Goal: Task Accomplishment & Management: Use online tool/utility

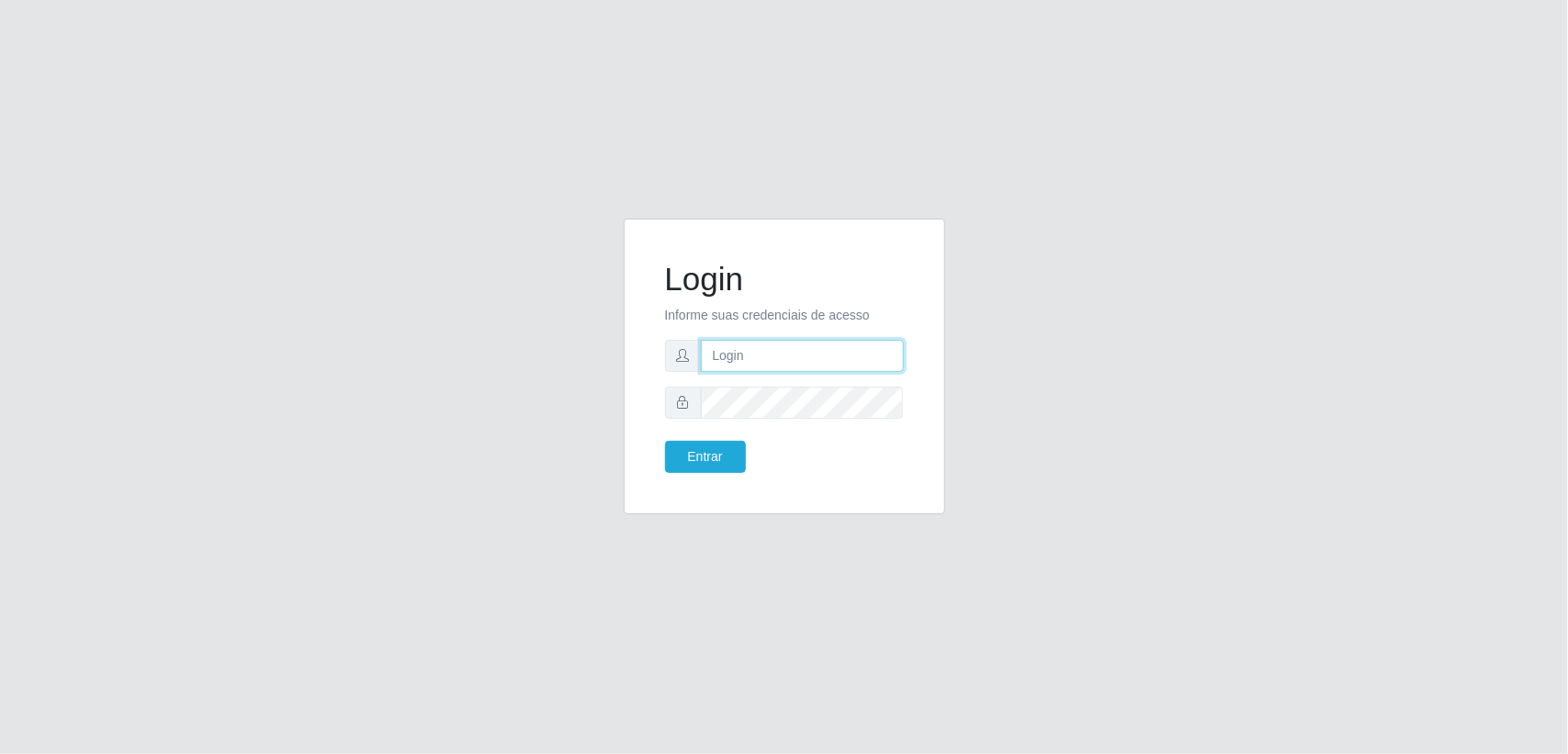
paste input "[EMAIL_ADDRESS][DOMAIN_NAME]"
type input "[EMAIL_ADDRESS][DOMAIN_NAME]"
click at [778, 522] on div "Login Informe suas credenciais de acesso [EMAIL_ADDRESS][DOMAIN_NAME] Entrar" at bounding box center [784, 377] width 349 height 318
click at [698, 447] on button "Entrar" at bounding box center [705, 457] width 81 height 32
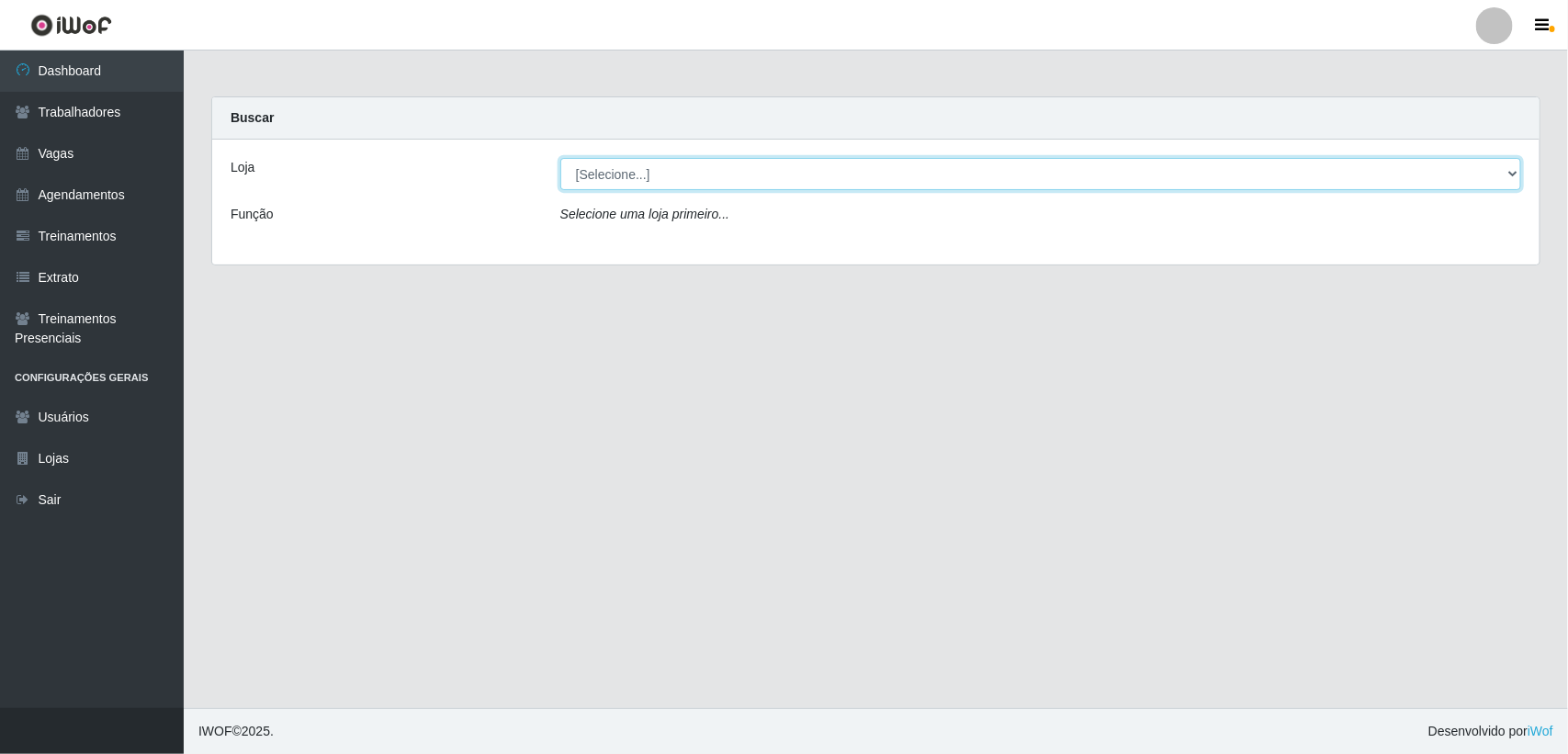
click at [1497, 179] on select "[Selecione...] Lemos Supermercado LTDA" at bounding box center [1040, 173] width 961 height 32
select select "67"
click at [560, 158] on select "[Selecione...] Lemos Supermercado LTDA" at bounding box center [1040, 173] width 961 height 32
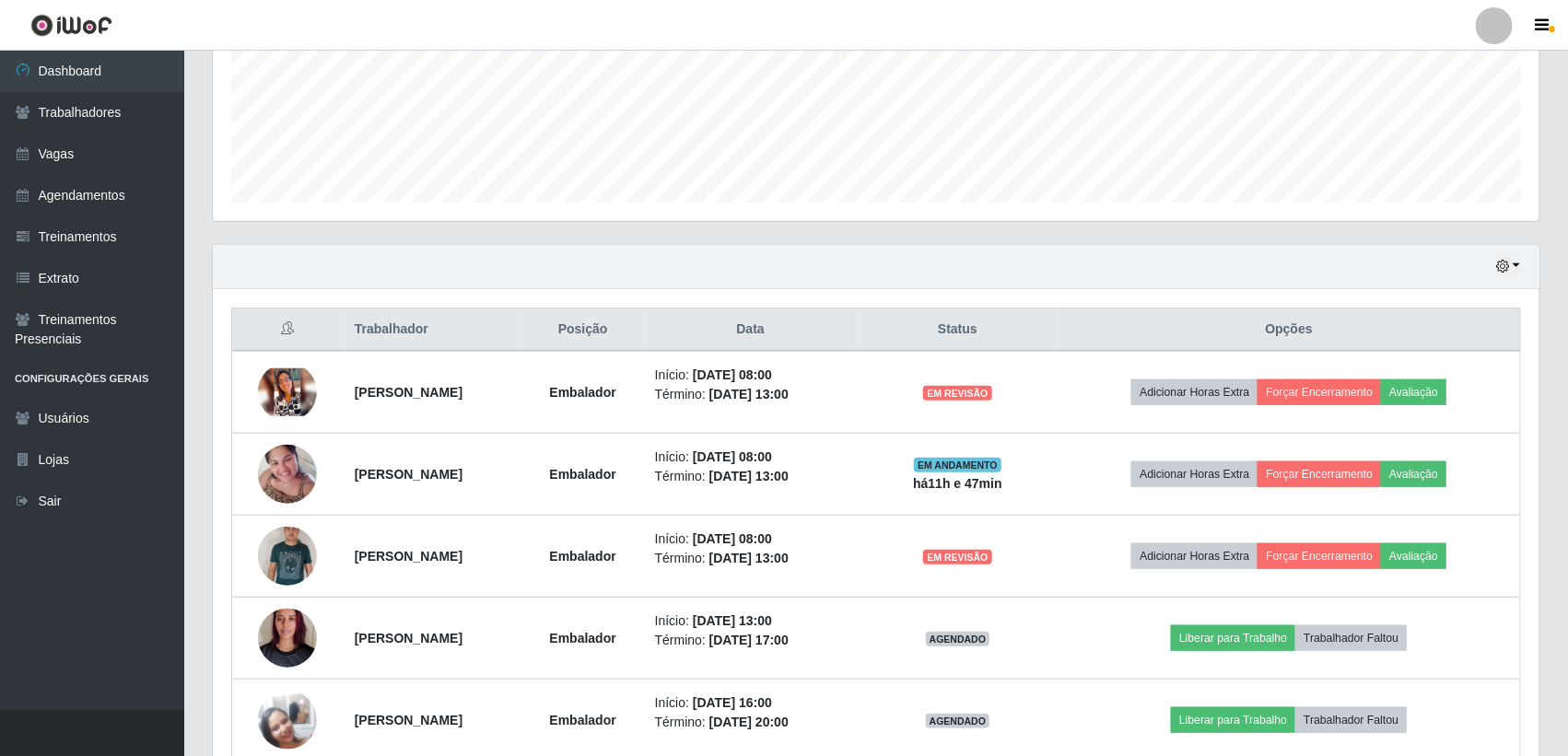
scroll to position [461, 0]
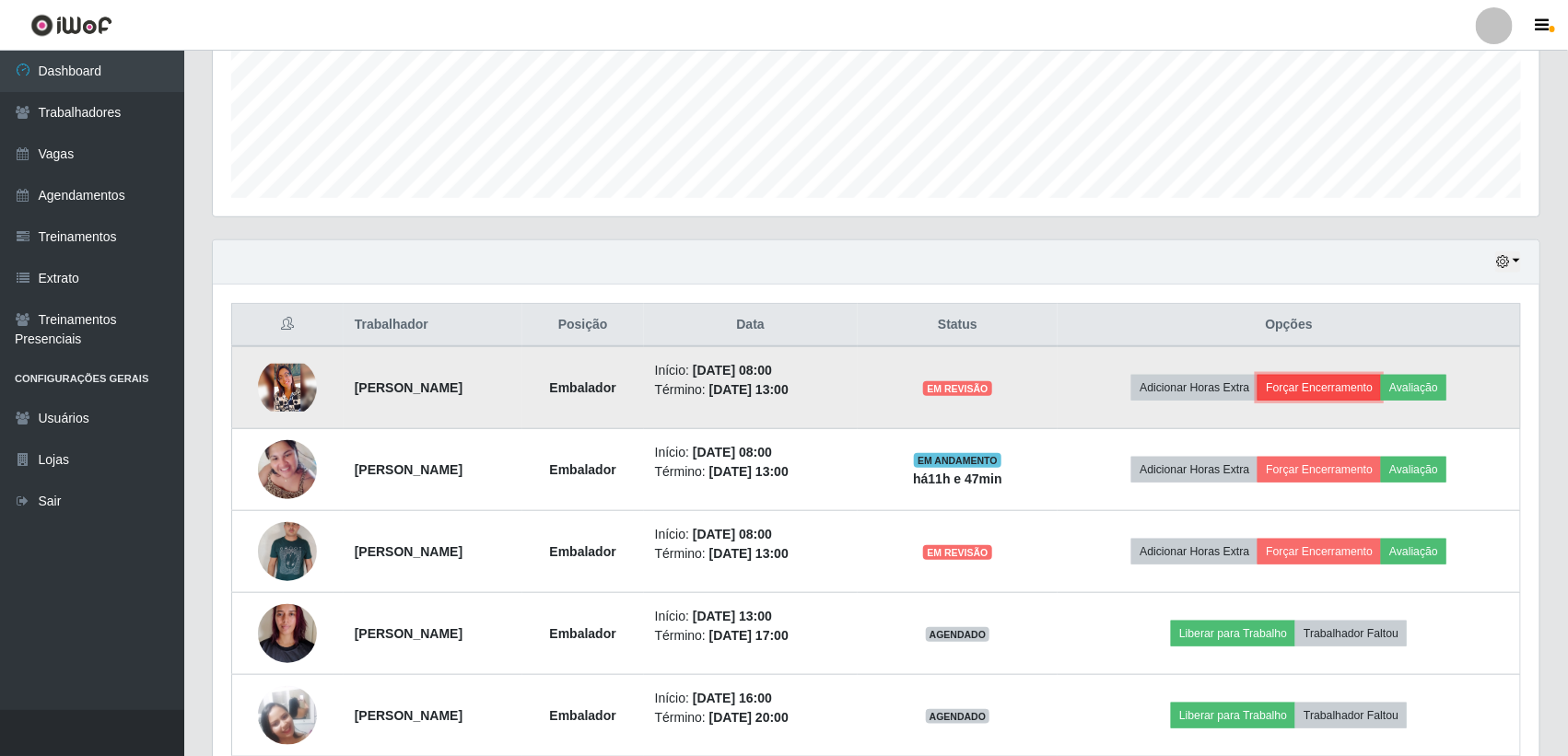
click at [1356, 394] on button "Forçar Encerramento" at bounding box center [1319, 388] width 123 height 26
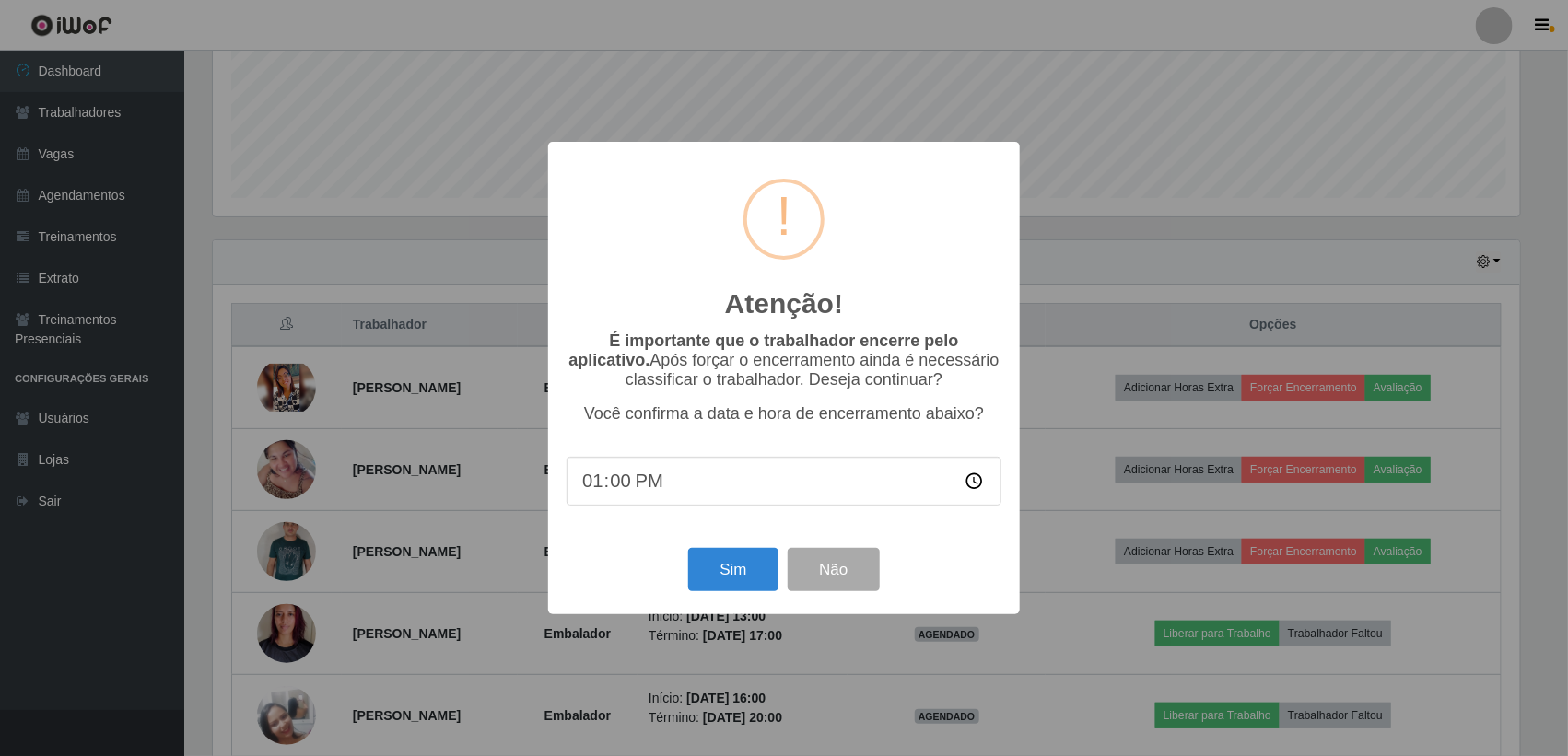
scroll to position [383, 1311]
click at [739, 567] on button "Sim" at bounding box center [736, 569] width 90 height 43
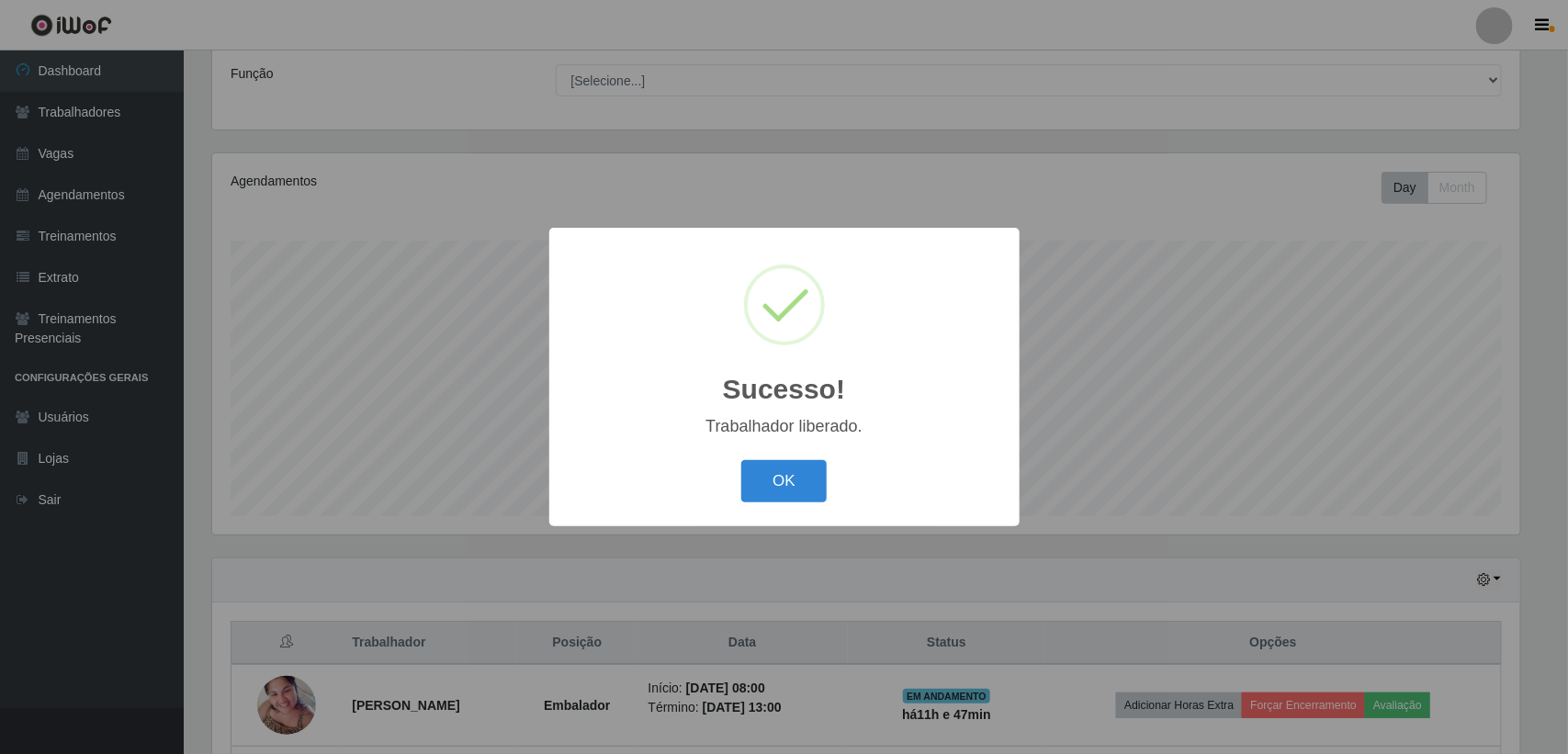
drag, startPoint x: 795, startPoint y: 489, endPoint x: 901, endPoint y: 507, distance: 107.5
click at [796, 484] on button "OK" at bounding box center [784, 482] width 86 height 43
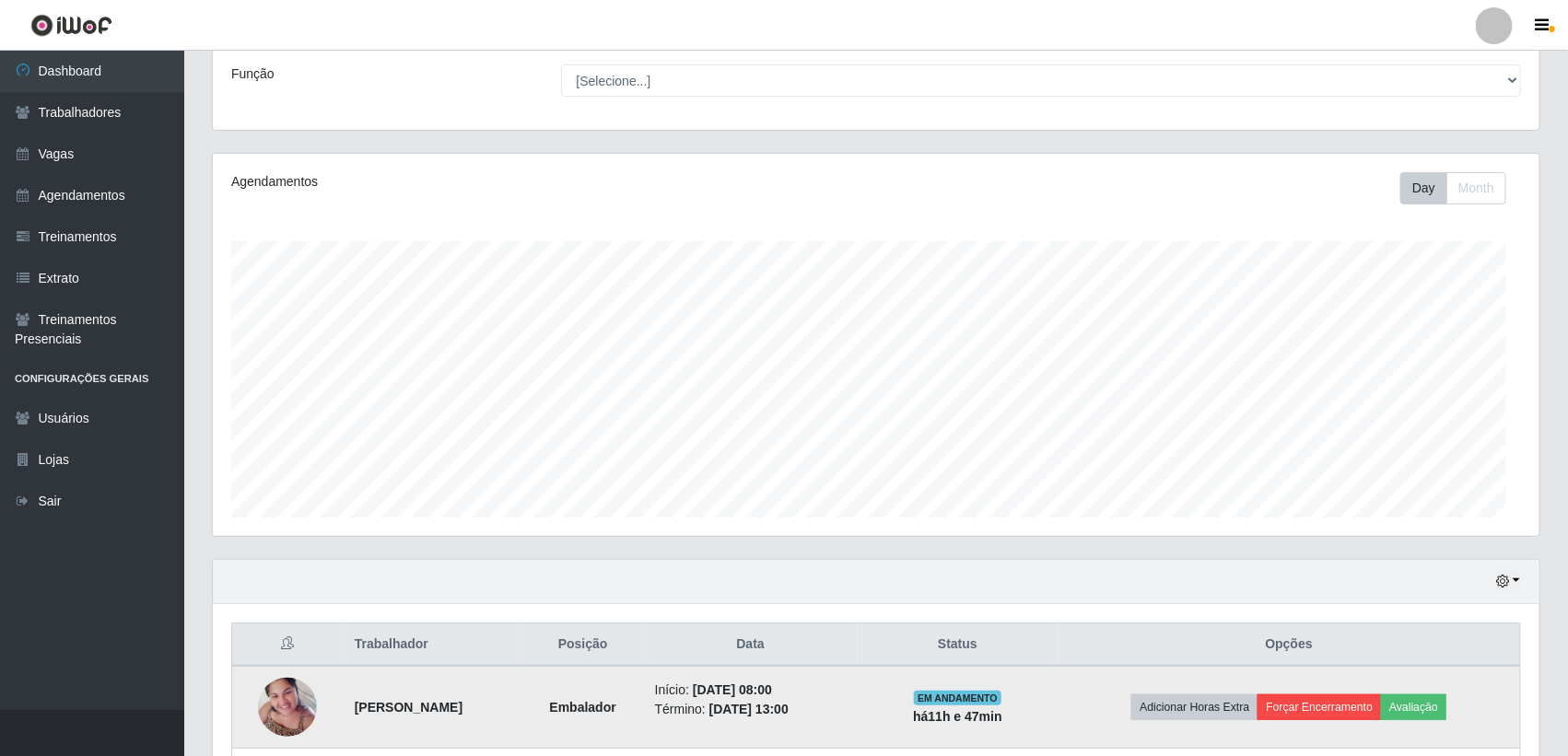
scroll to position [383, 1327]
click at [1328, 695] on button "Forçar Encerramento" at bounding box center [1319, 707] width 123 height 26
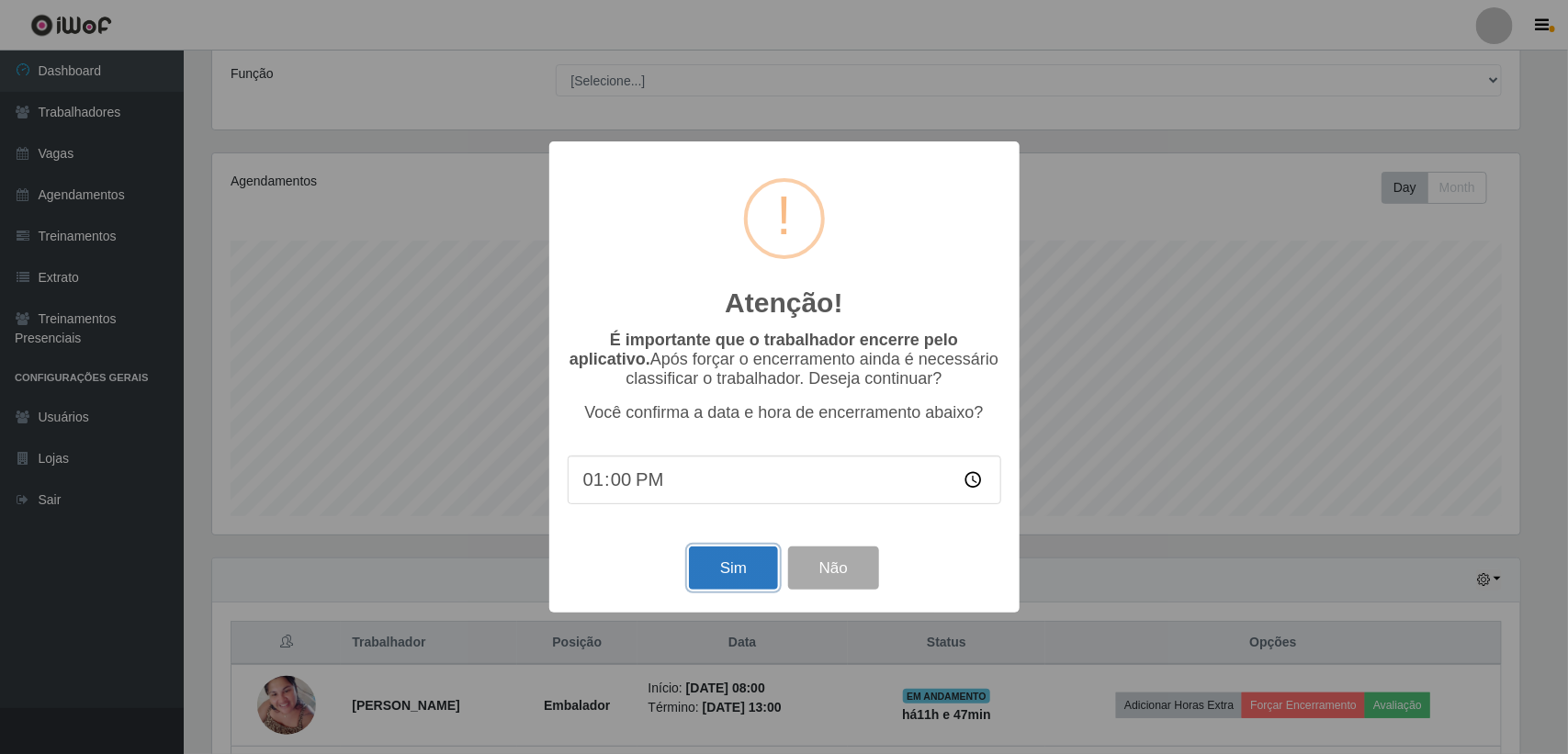
click at [715, 566] on button "Sim" at bounding box center [734, 568] width 89 height 43
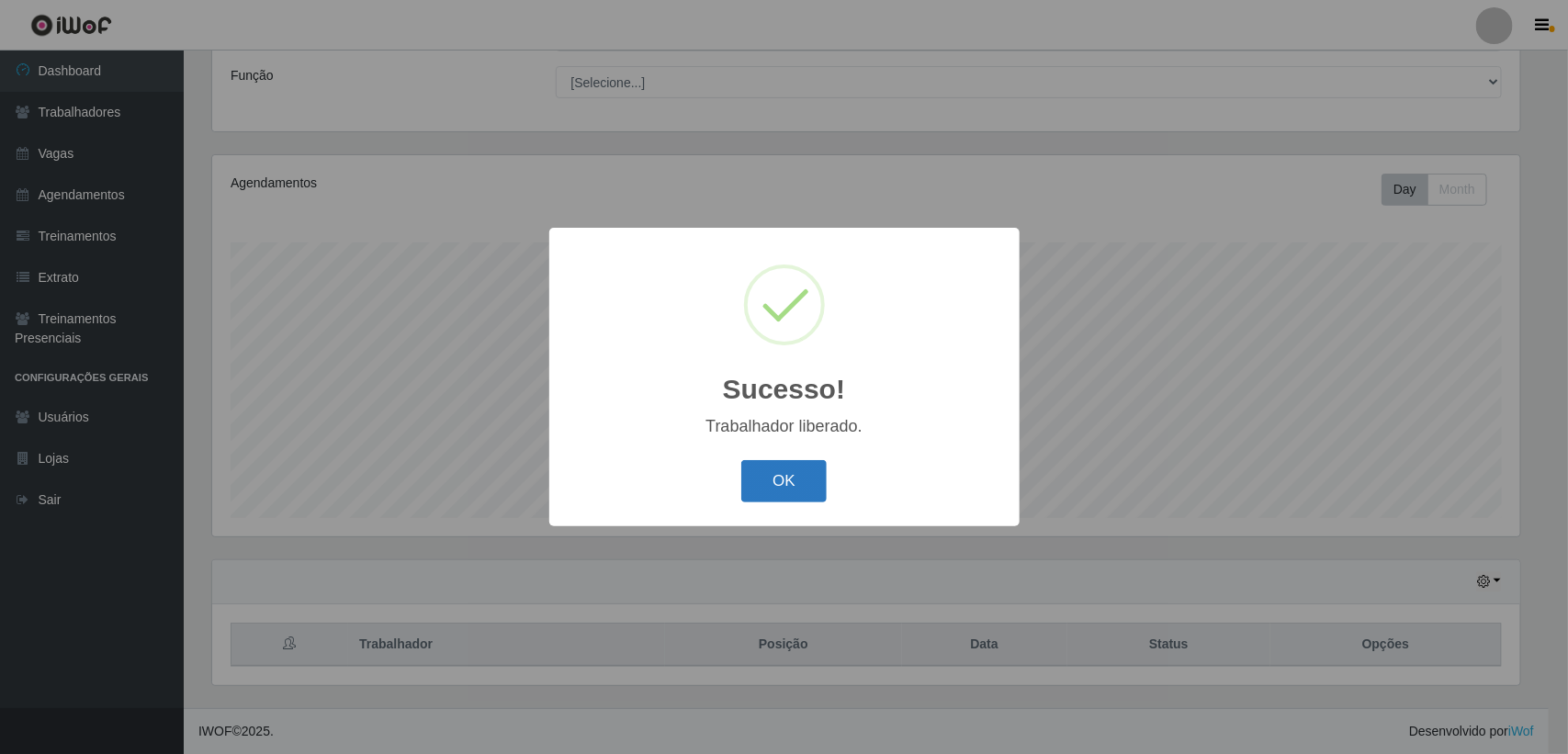
click at [802, 478] on button "OK" at bounding box center [784, 482] width 86 height 43
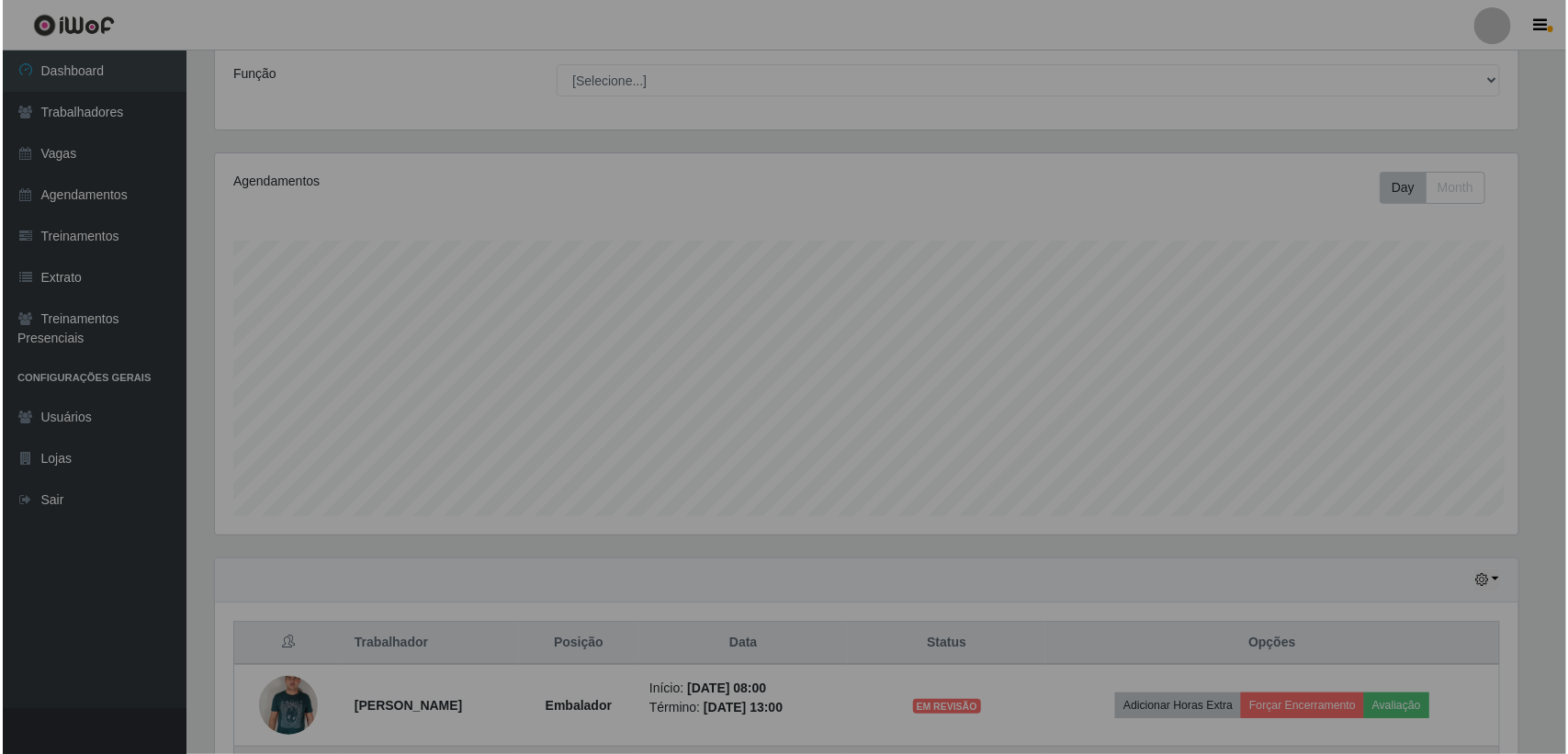
scroll to position [382, 1323]
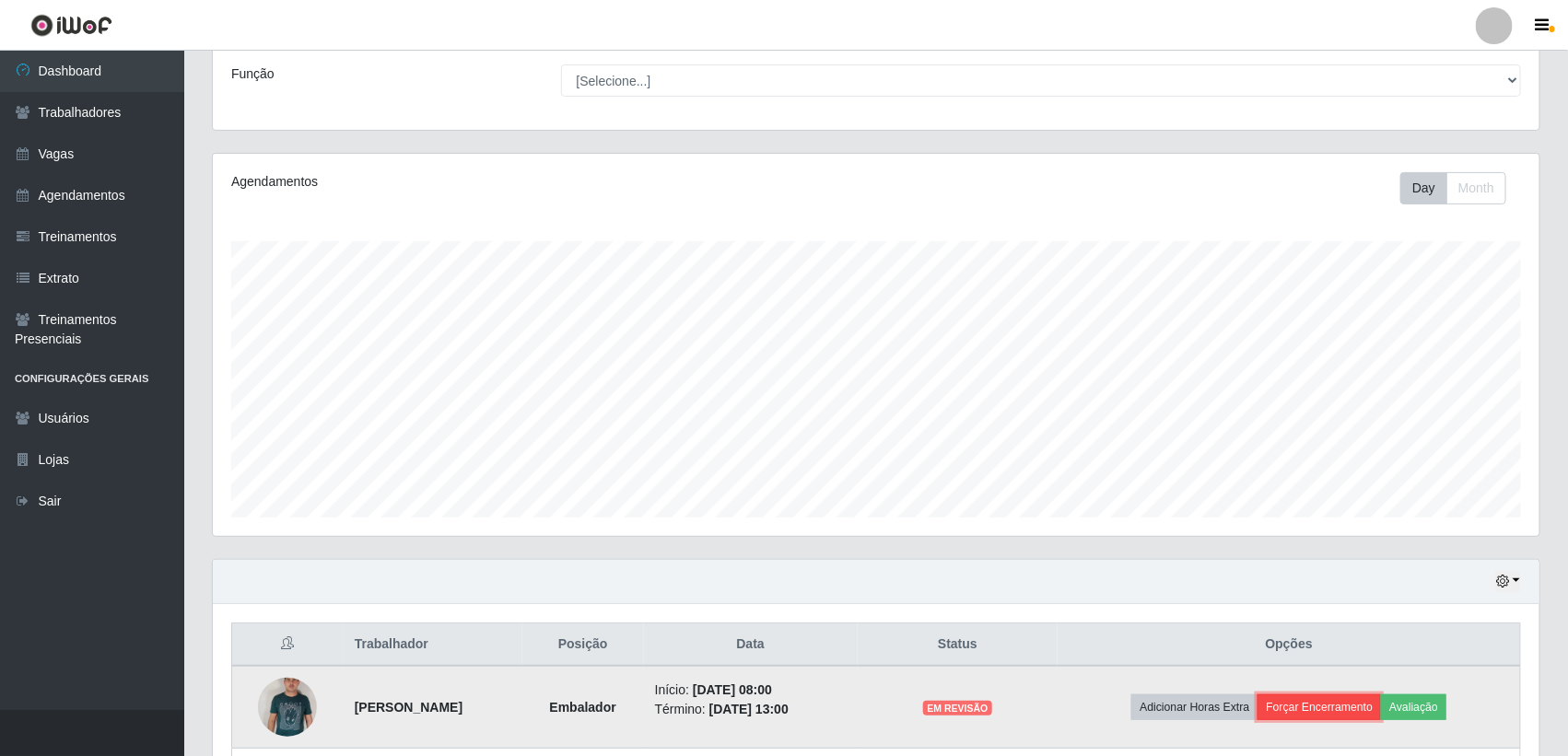
click at [1332, 702] on button "Forçar Encerramento" at bounding box center [1319, 707] width 123 height 26
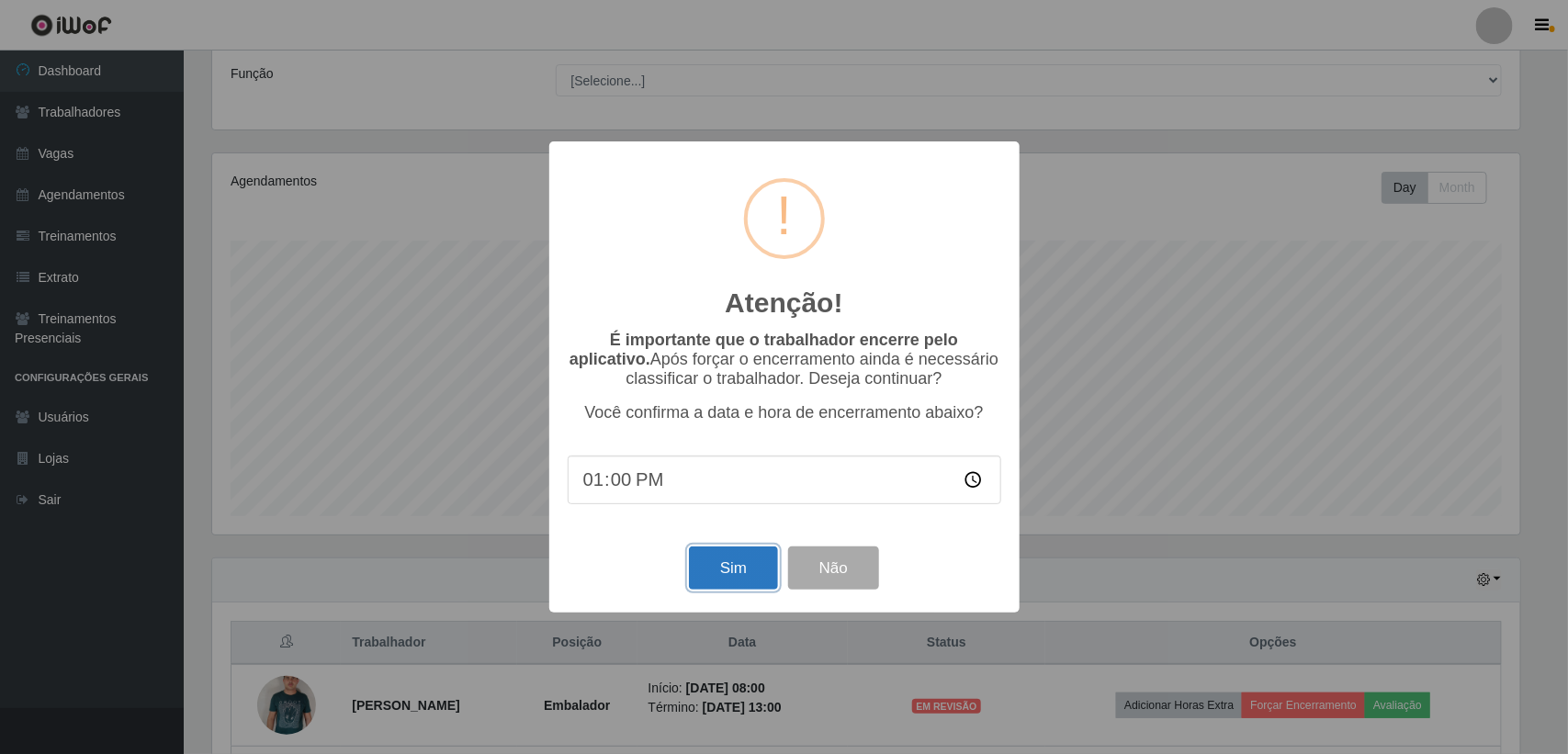
click at [714, 577] on button "Sim" at bounding box center [734, 568] width 89 height 43
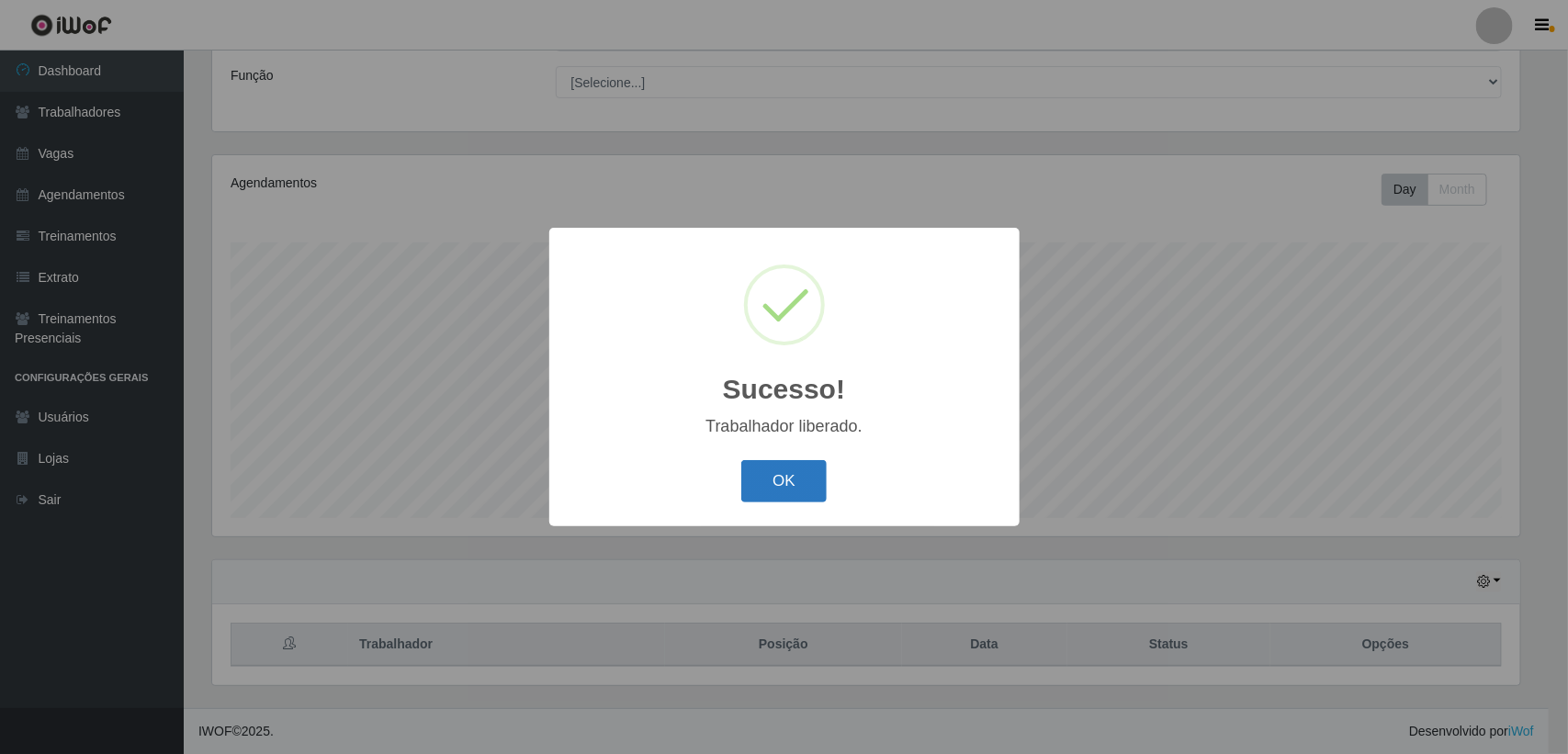
click at [797, 488] on button "OK" at bounding box center [784, 482] width 86 height 43
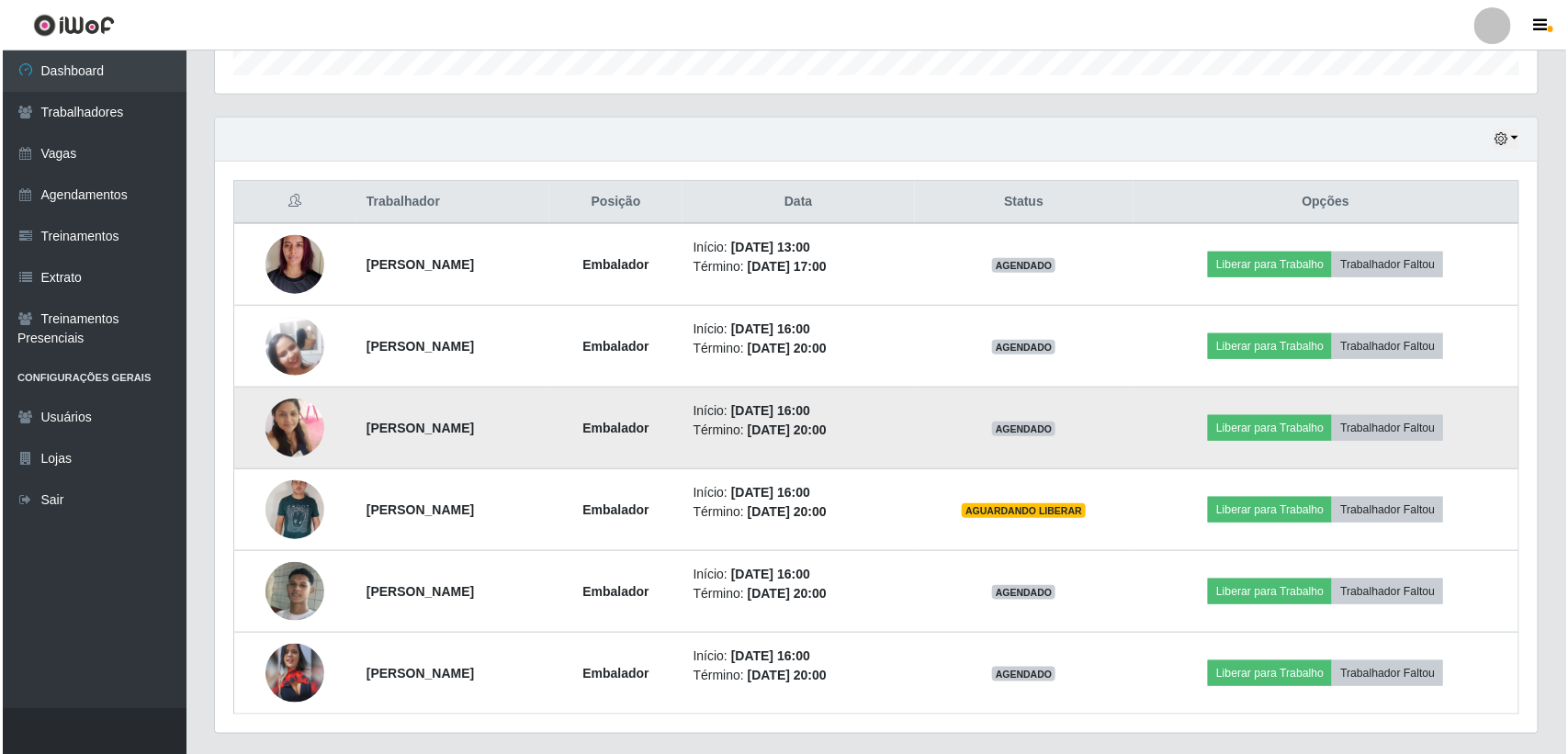
scroll to position [599, 0]
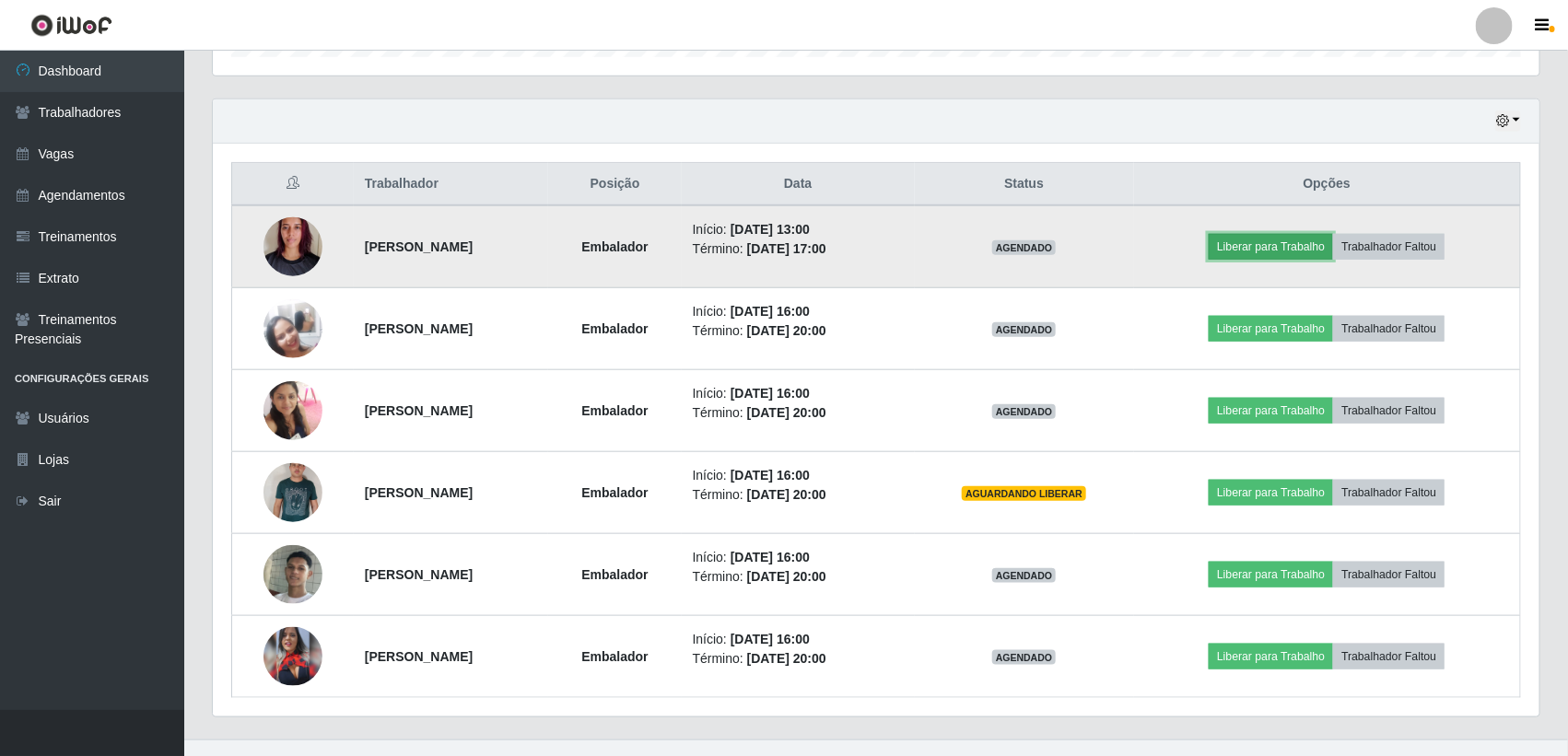
click at [1305, 244] on button "Liberar para Trabalho" at bounding box center [1271, 247] width 124 height 26
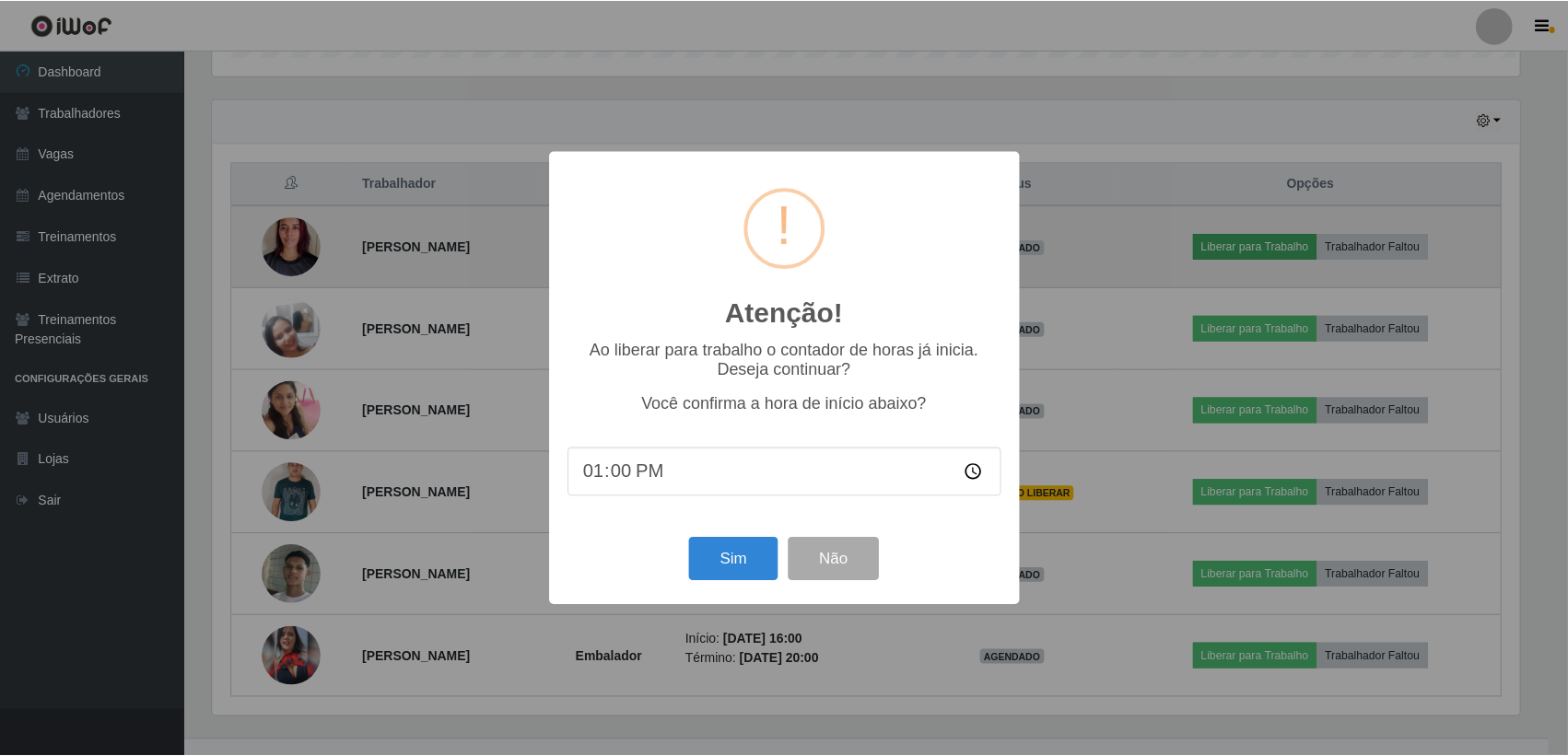
scroll to position [0, 0]
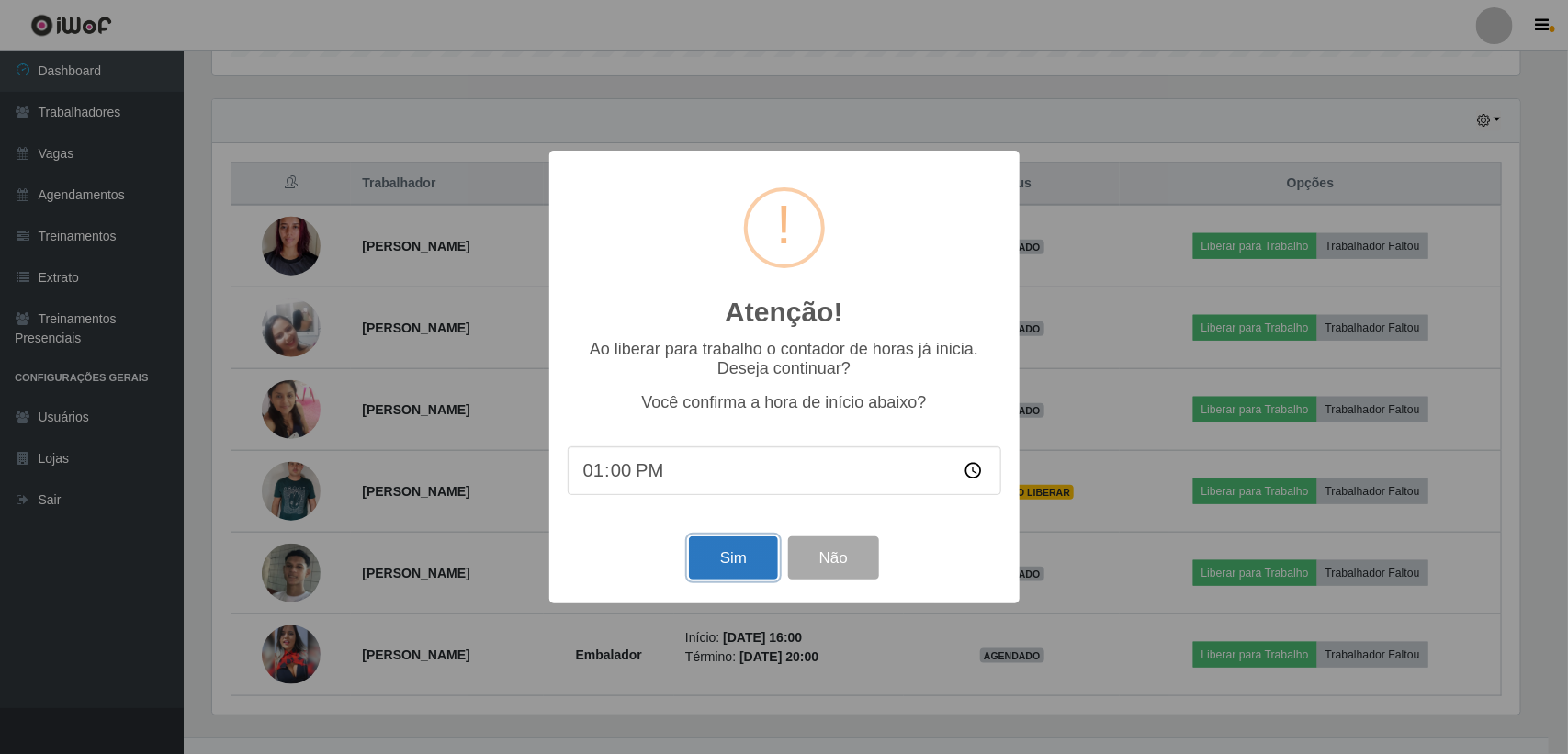
click at [754, 567] on button "Sim" at bounding box center [734, 557] width 89 height 43
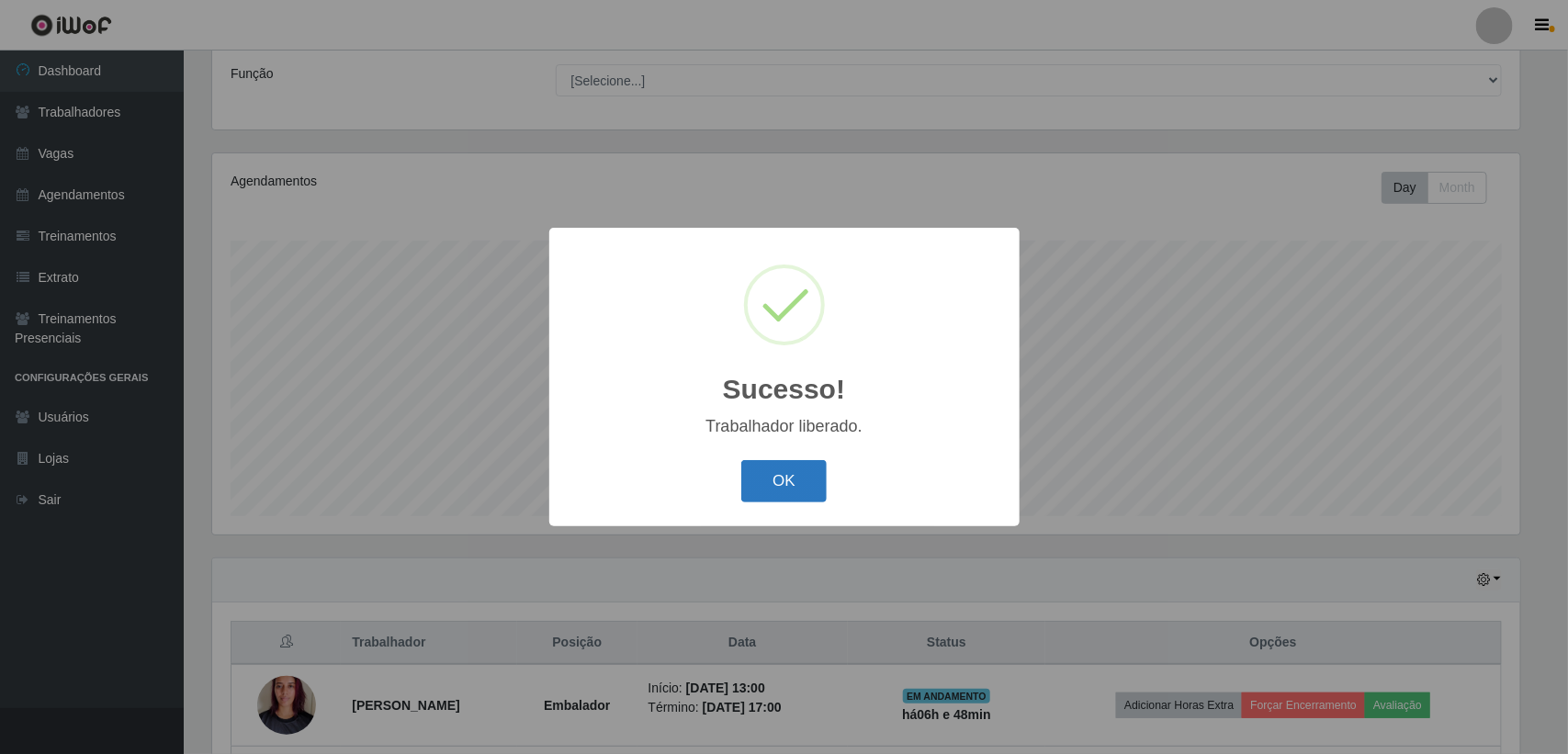
click at [781, 488] on button "OK" at bounding box center [784, 482] width 86 height 43
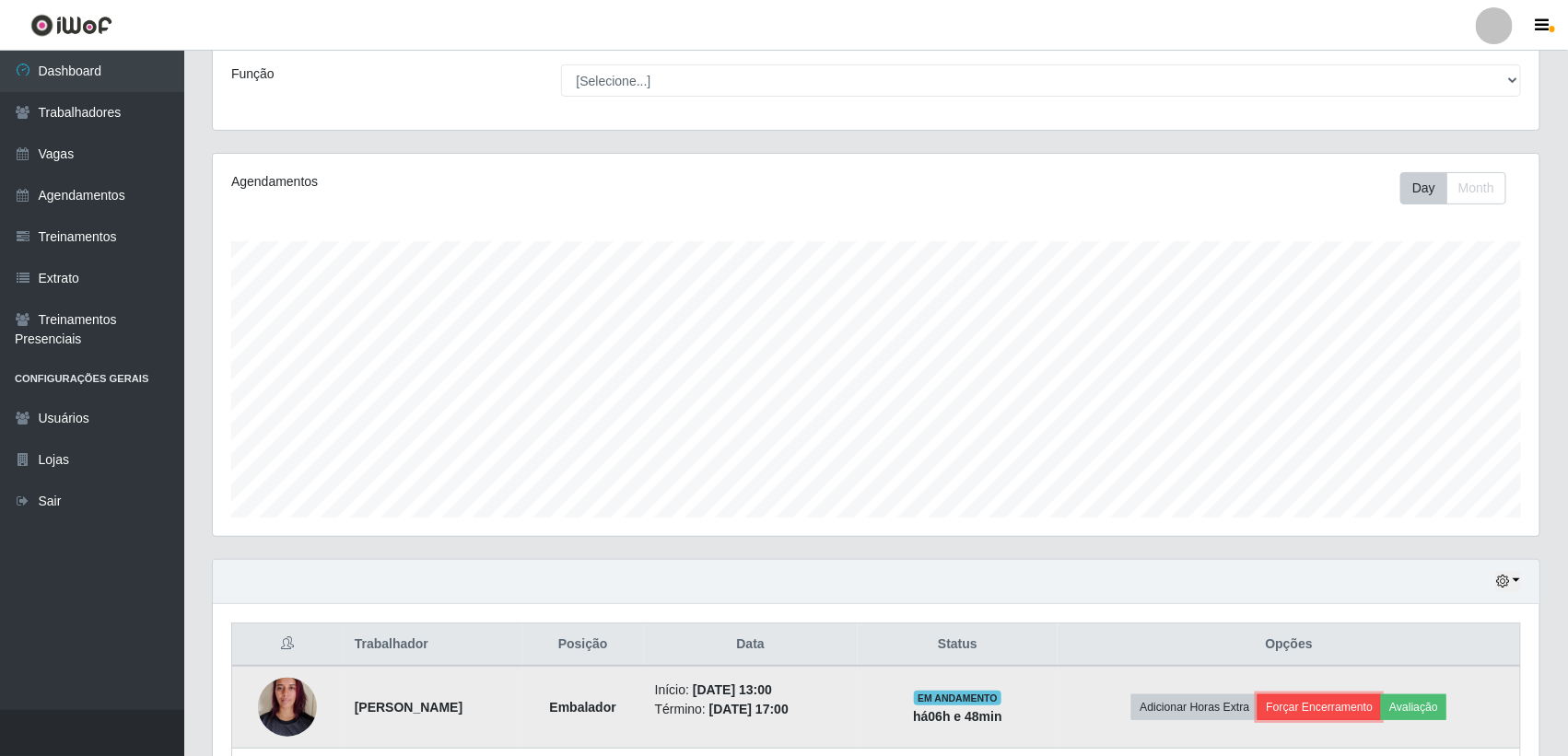
click at [1343, 709] on button "Forçar Encerramento" at bounding box center [1319, 707] width 123 height 26
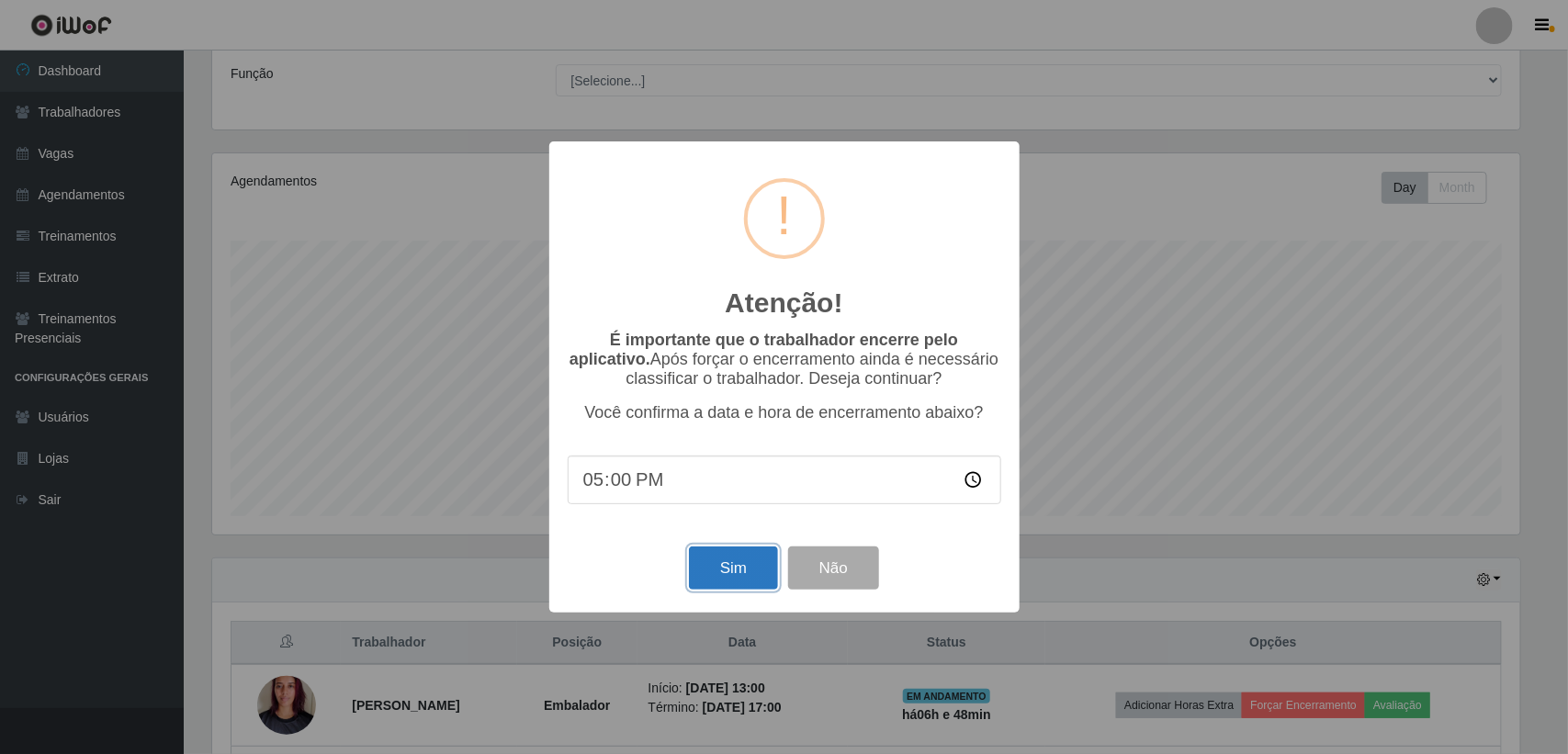
click at [722, 571] on button "Sim" at bounding box center [734, 568] width 89 height 43
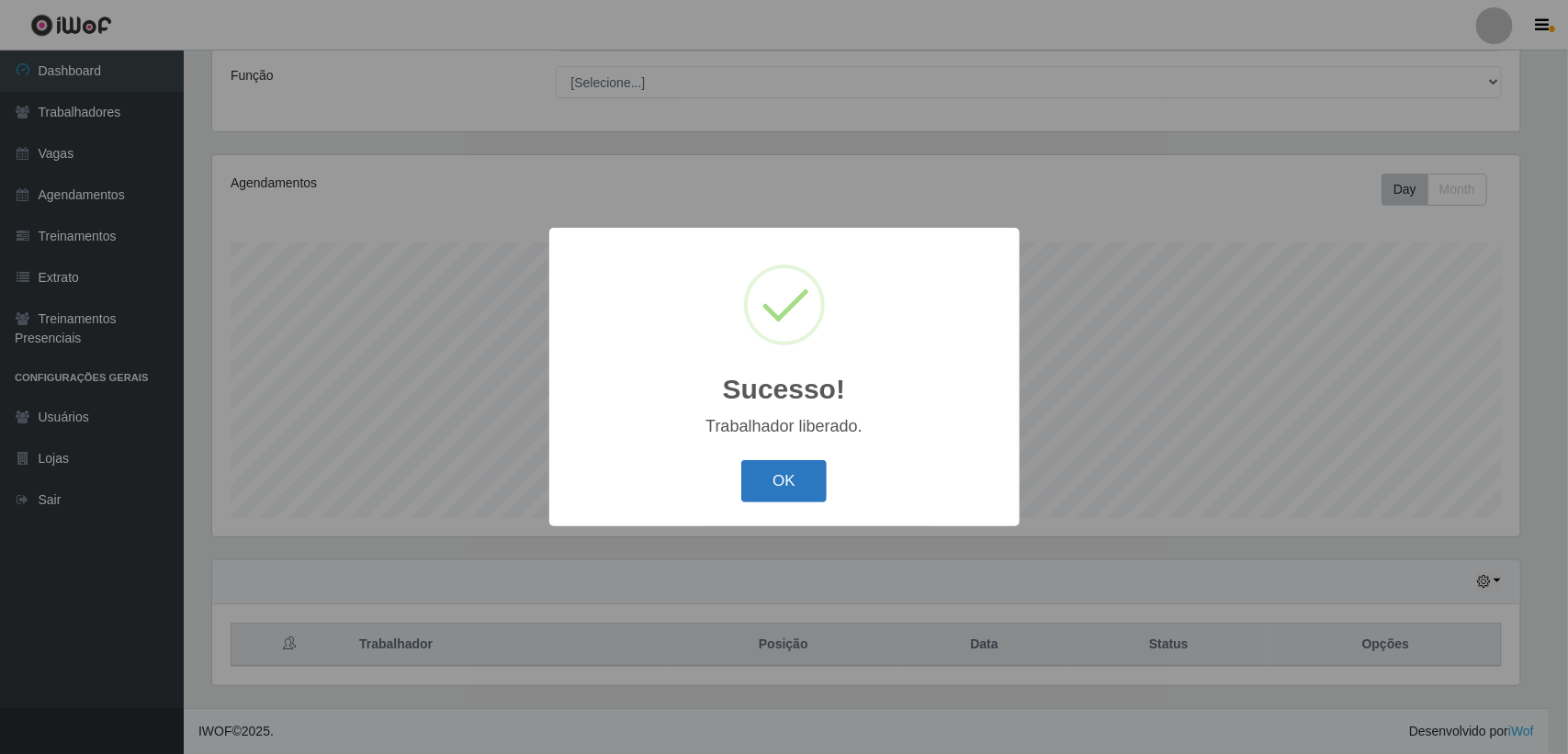
click at [800, 466] on button "OK" at bounding box center [784, 482] width 86 height 43
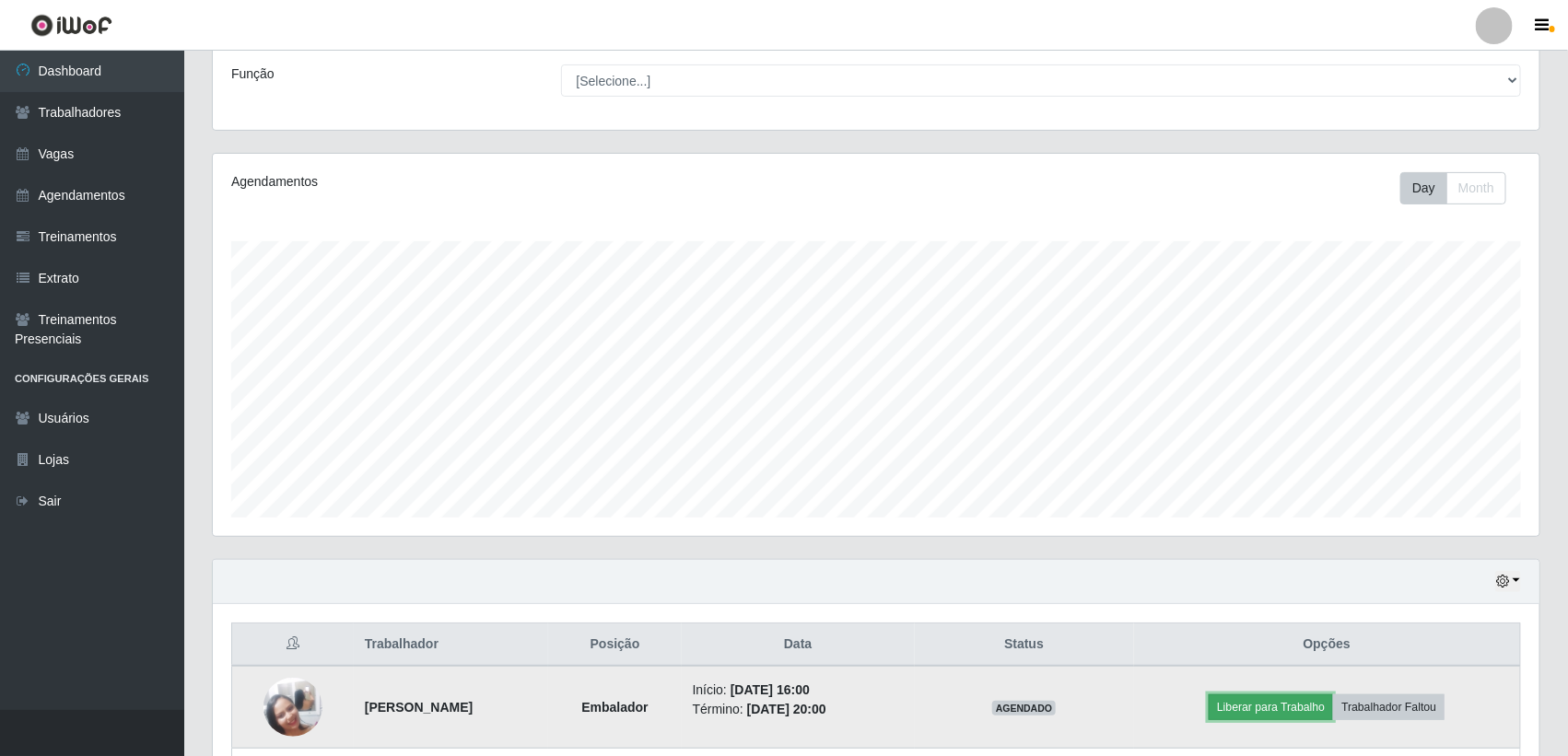
click at [1255, 712] on button "Liberar para Trabalho" at bounding box center [1271, 707] width 124 height 26
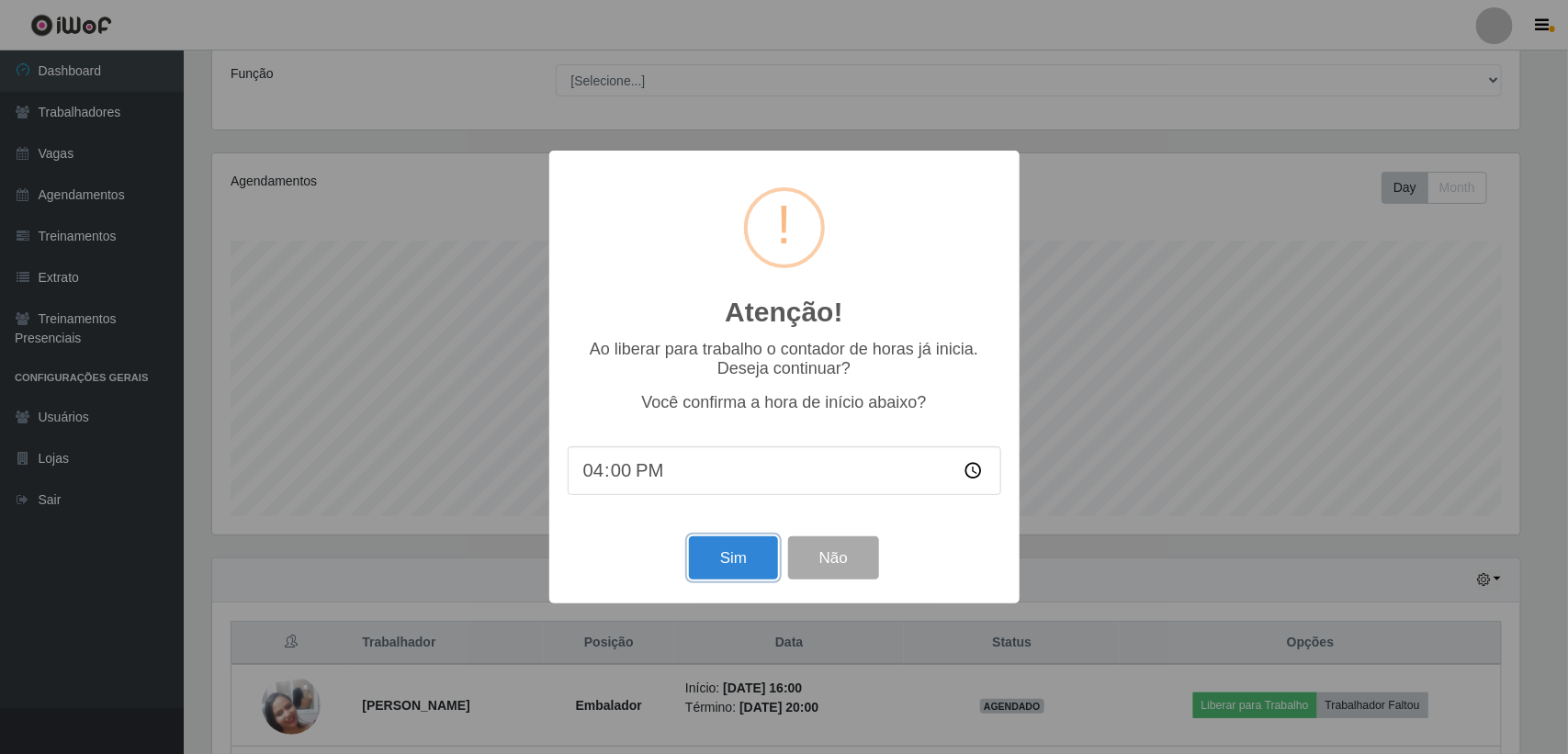
click at [720, 552] on button "Sim" at bounding box center [734, 557] width 89 height 43
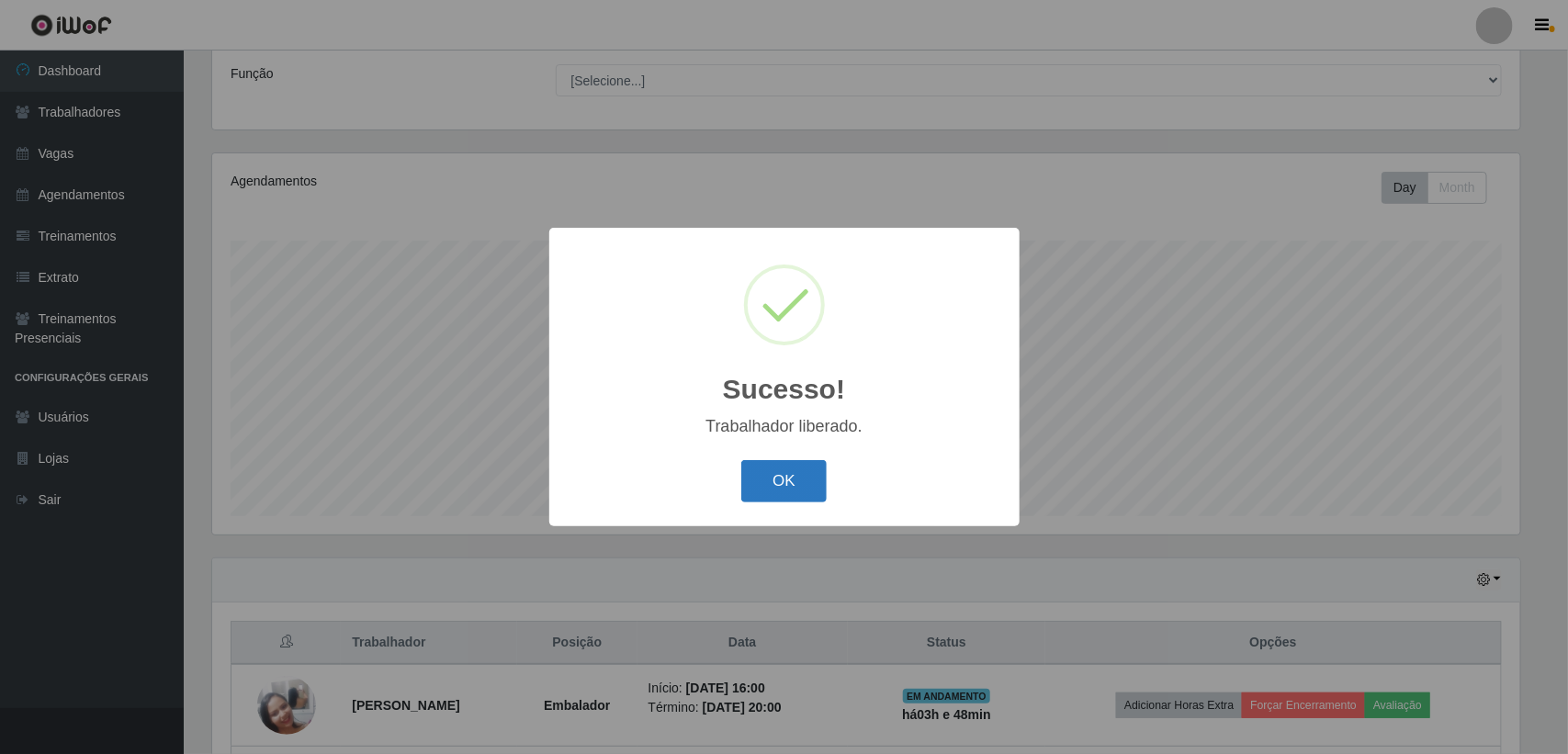
click at [794, 479] on button "OK" at bounding box center [784, 482] width 86 height 43
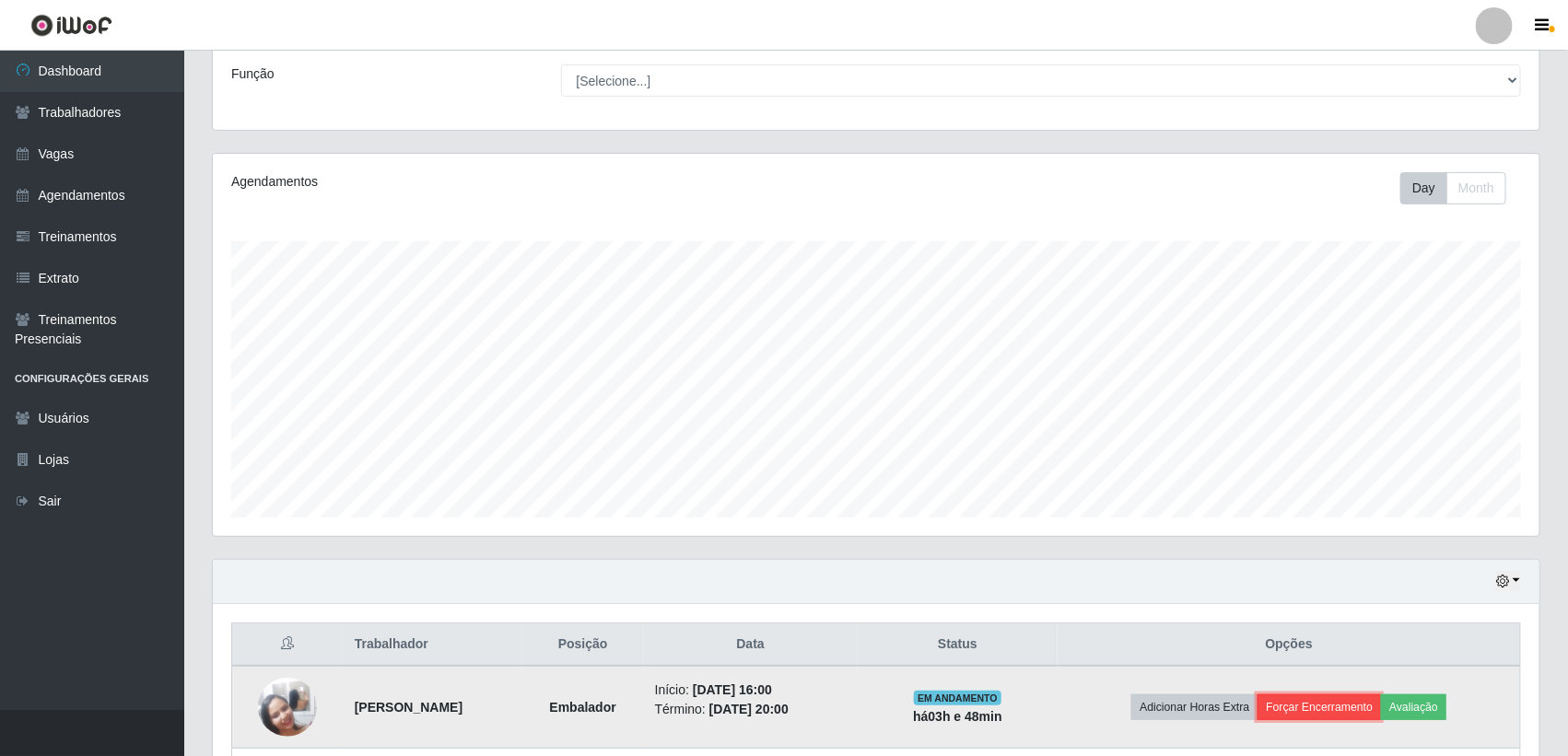
click at [1337, 703] on button "Forçar Encerramento" at bounding box center [1319, 707] width 123 height 26
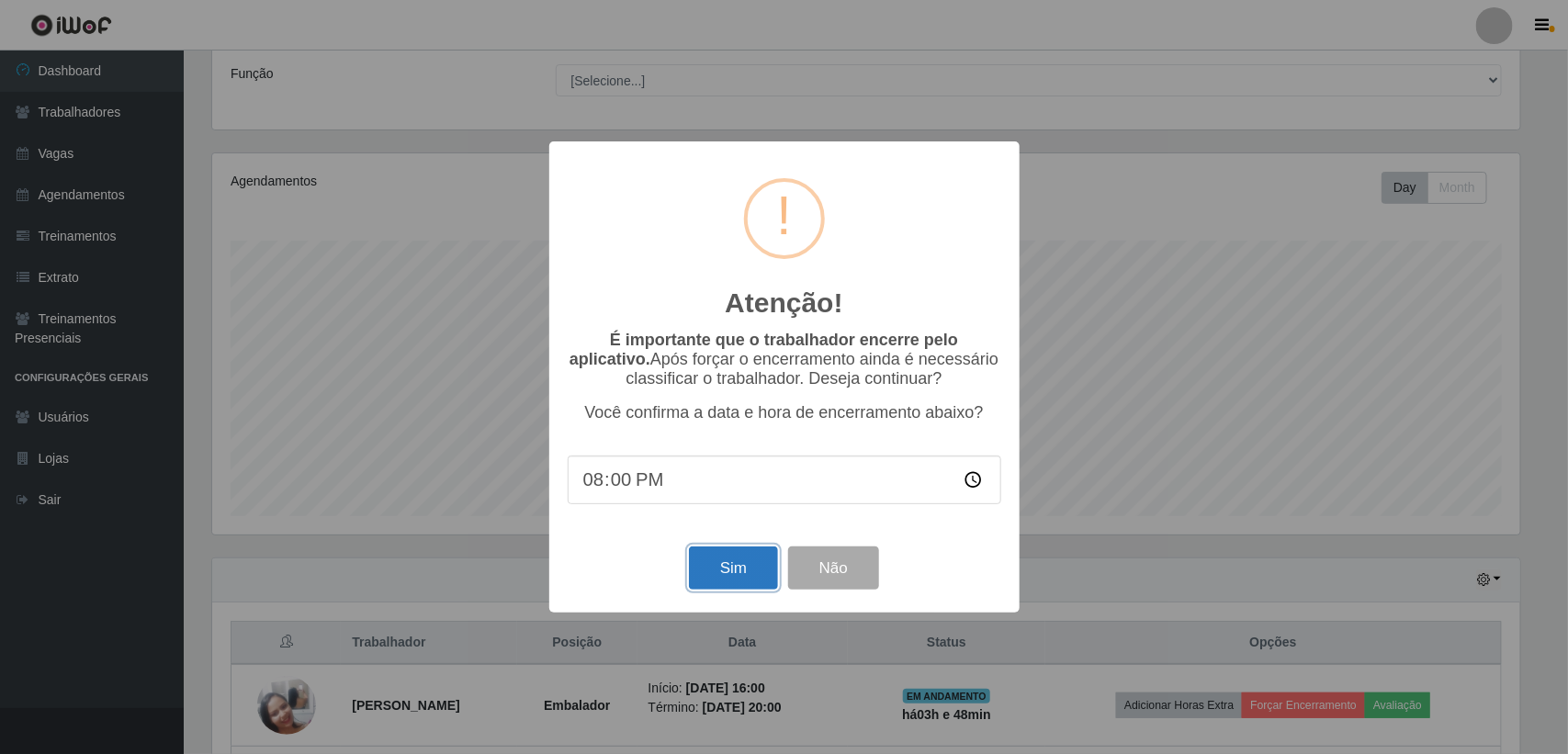
click at [744, 575] on button "Sim" at bounding box center [734, 568] width 89 height 43
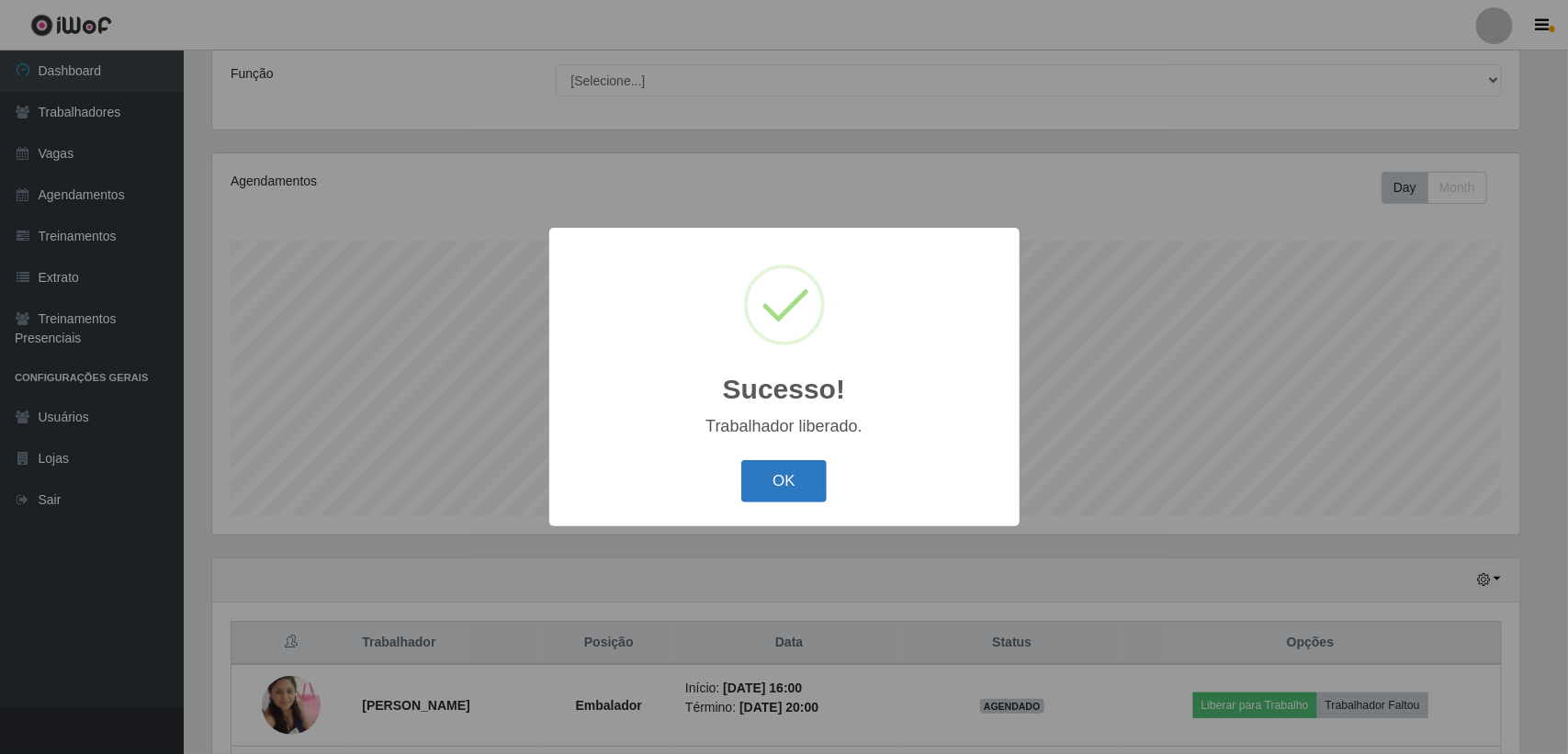
drag, startPoint x: 754, startPoint y: 484, endPoint x: 1037, endPoint y: 591, distance: 302.6
click at [758, 484] on button "OK" at bounding box center [784, 482] width 86 height 43
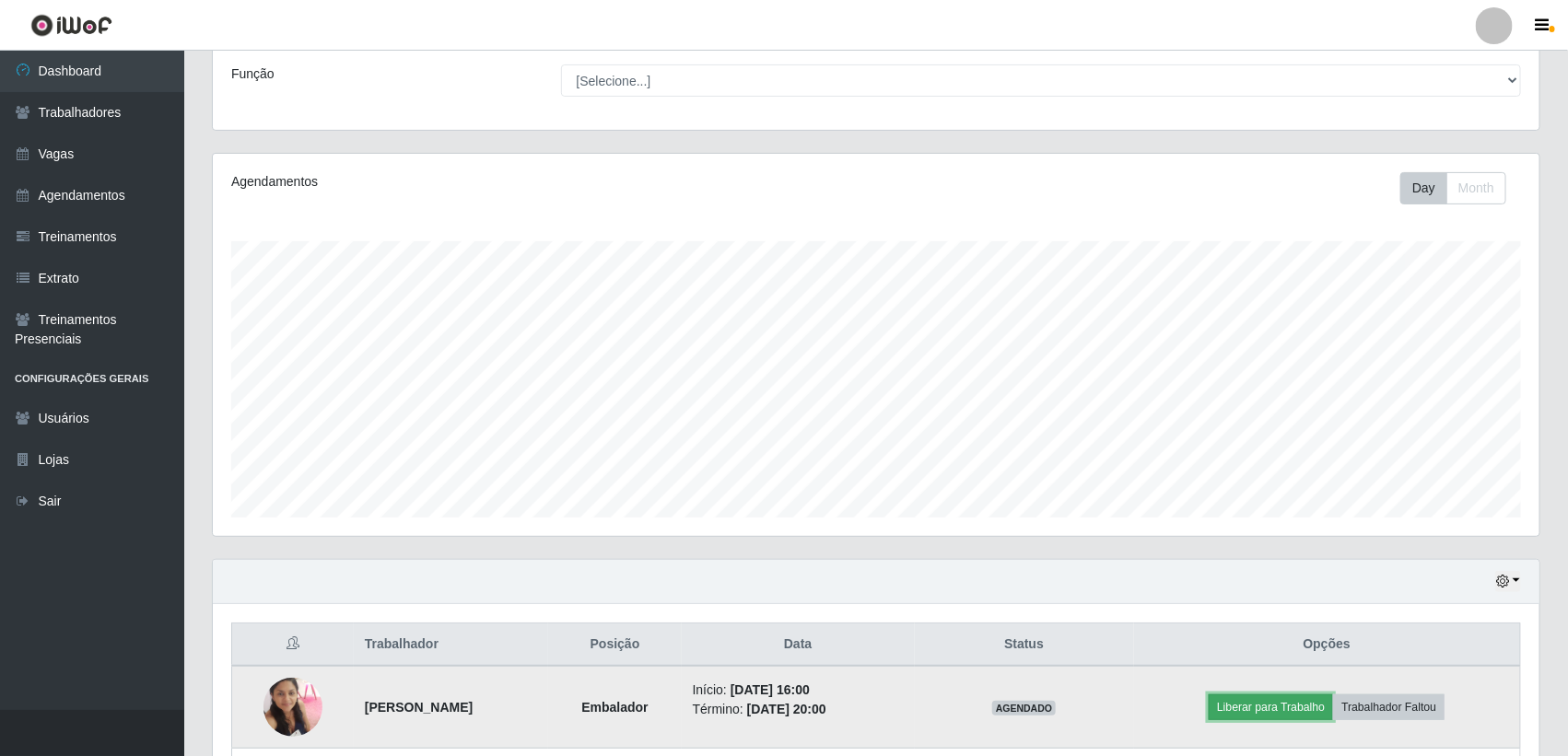
click at [1244, 712] on button "Liberar para Trabalho" at bounding box center [1271, 707] width 124 height 26
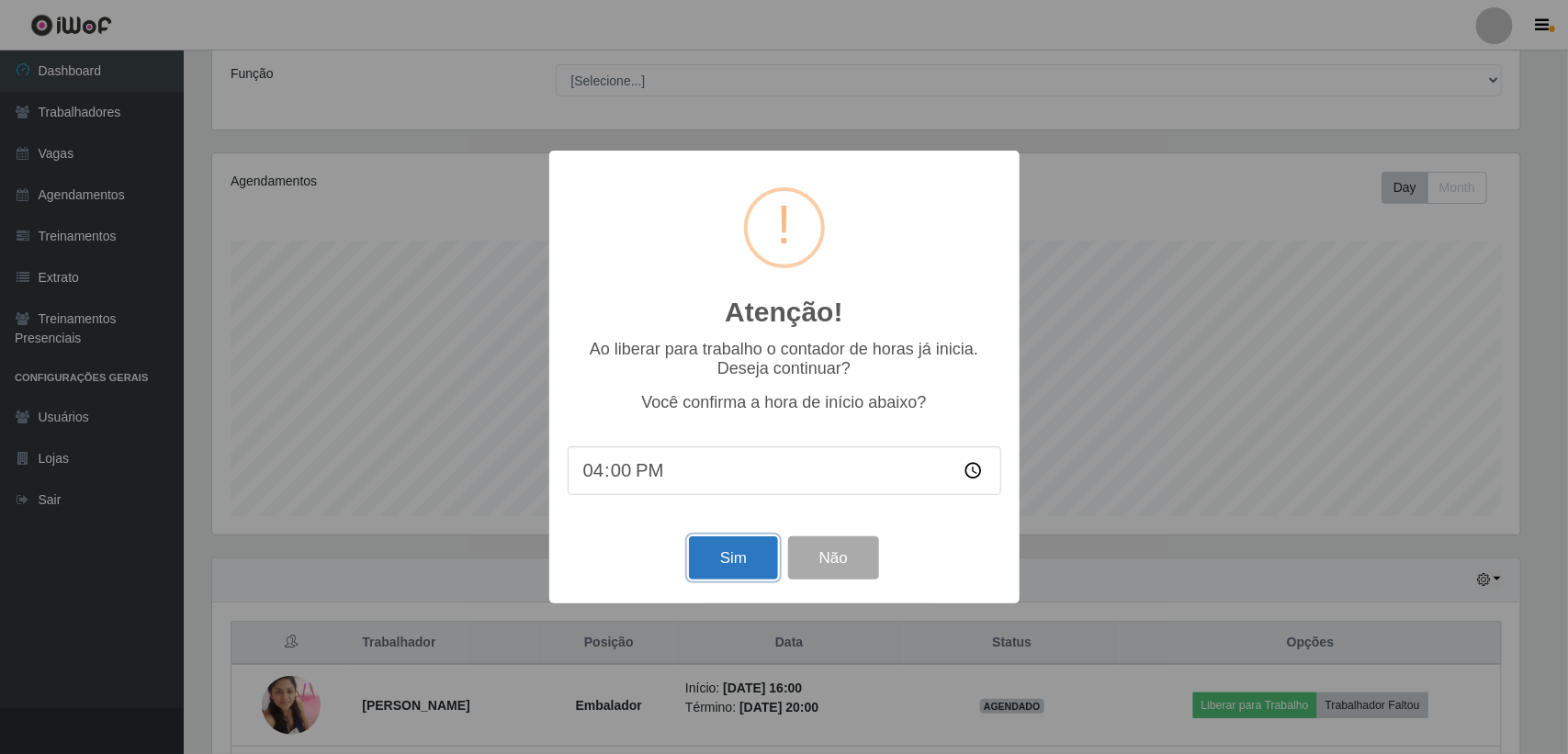
click at [722, 560] on button "Sim" at bounding box center [734, 557] width 89 height 43
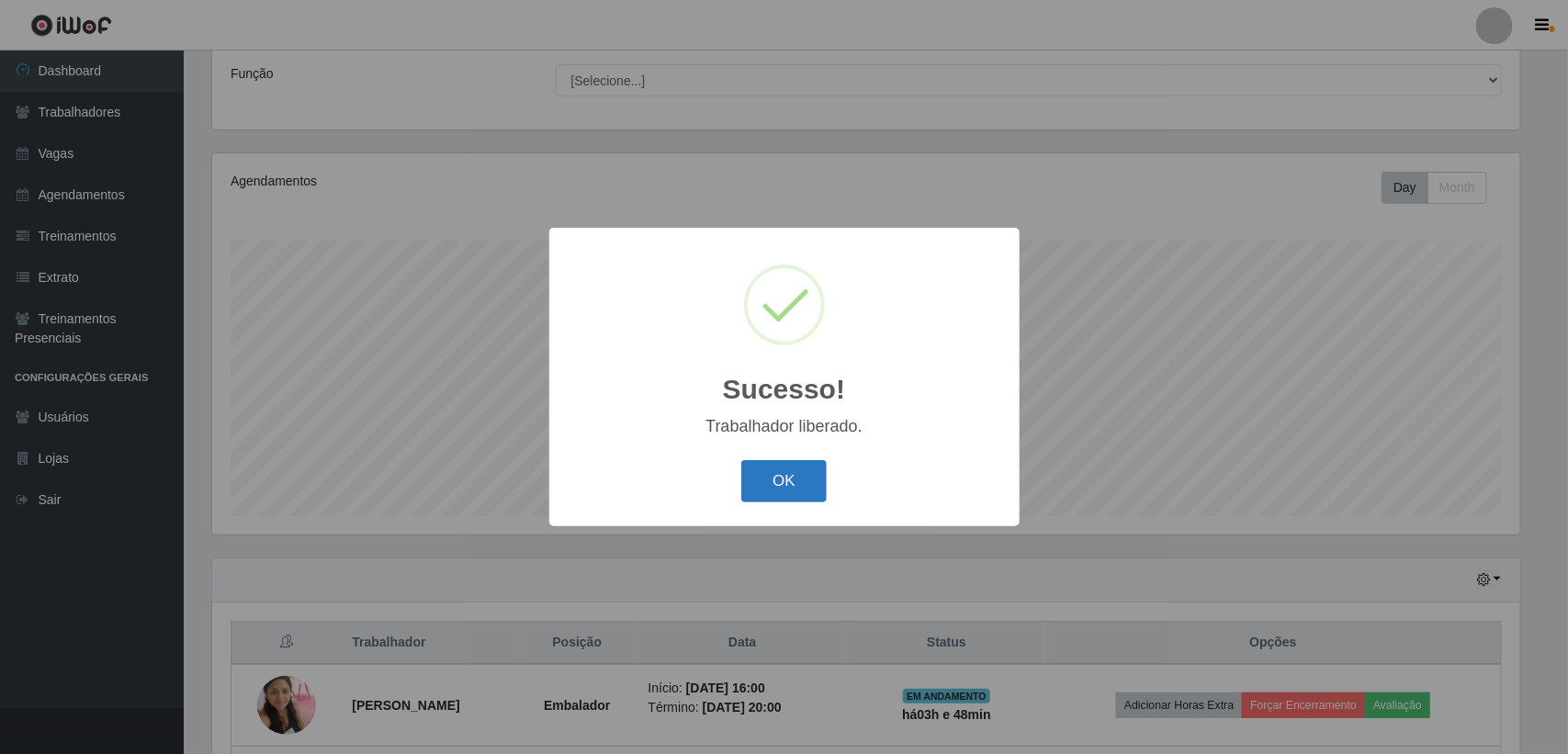
click at [779, 484] on button "OK" at bounding box center [784, 482] width 86 height 43
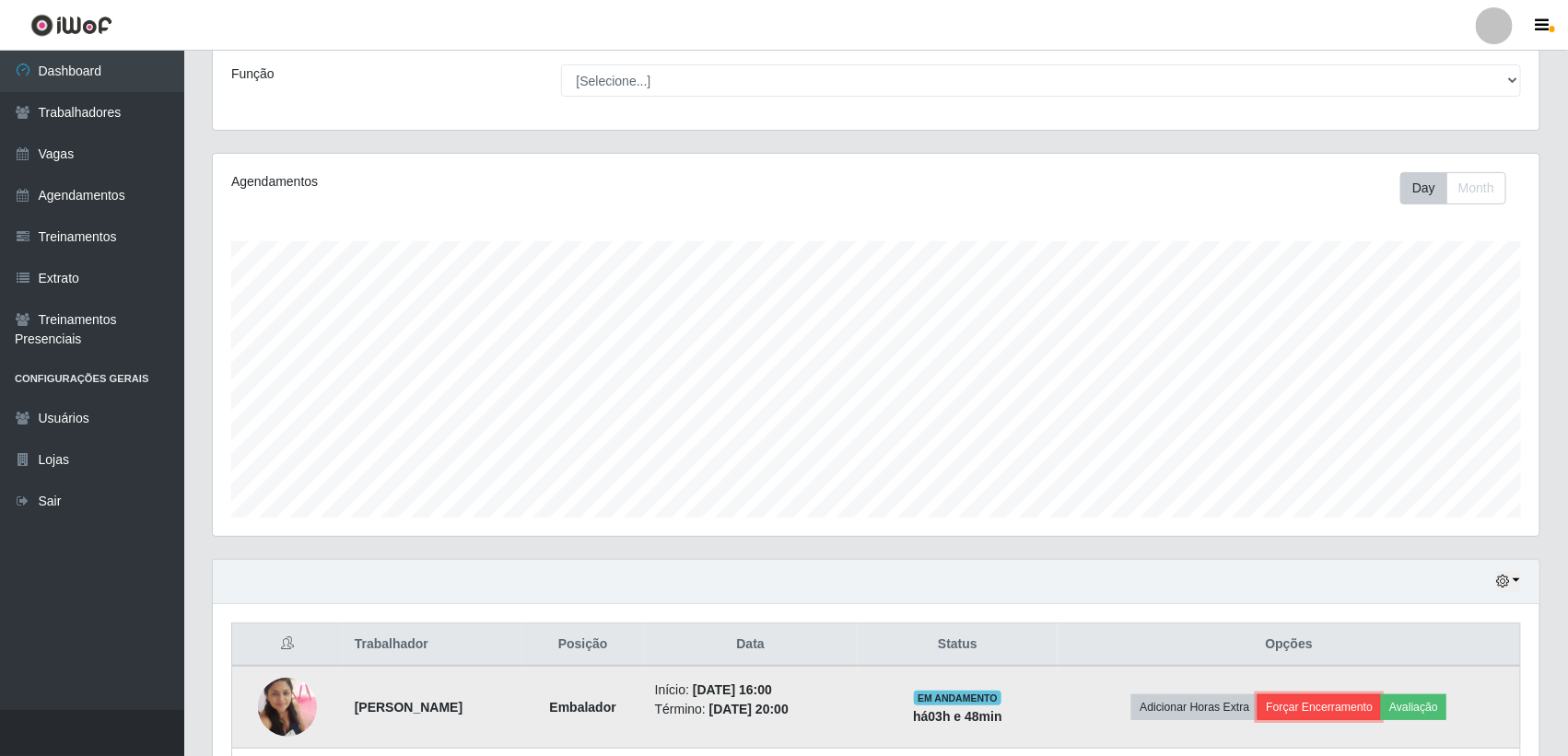
click at [1338, 701] on button "Forçar Encerramento" at bounding box center [1319, 707] width 123 height 26
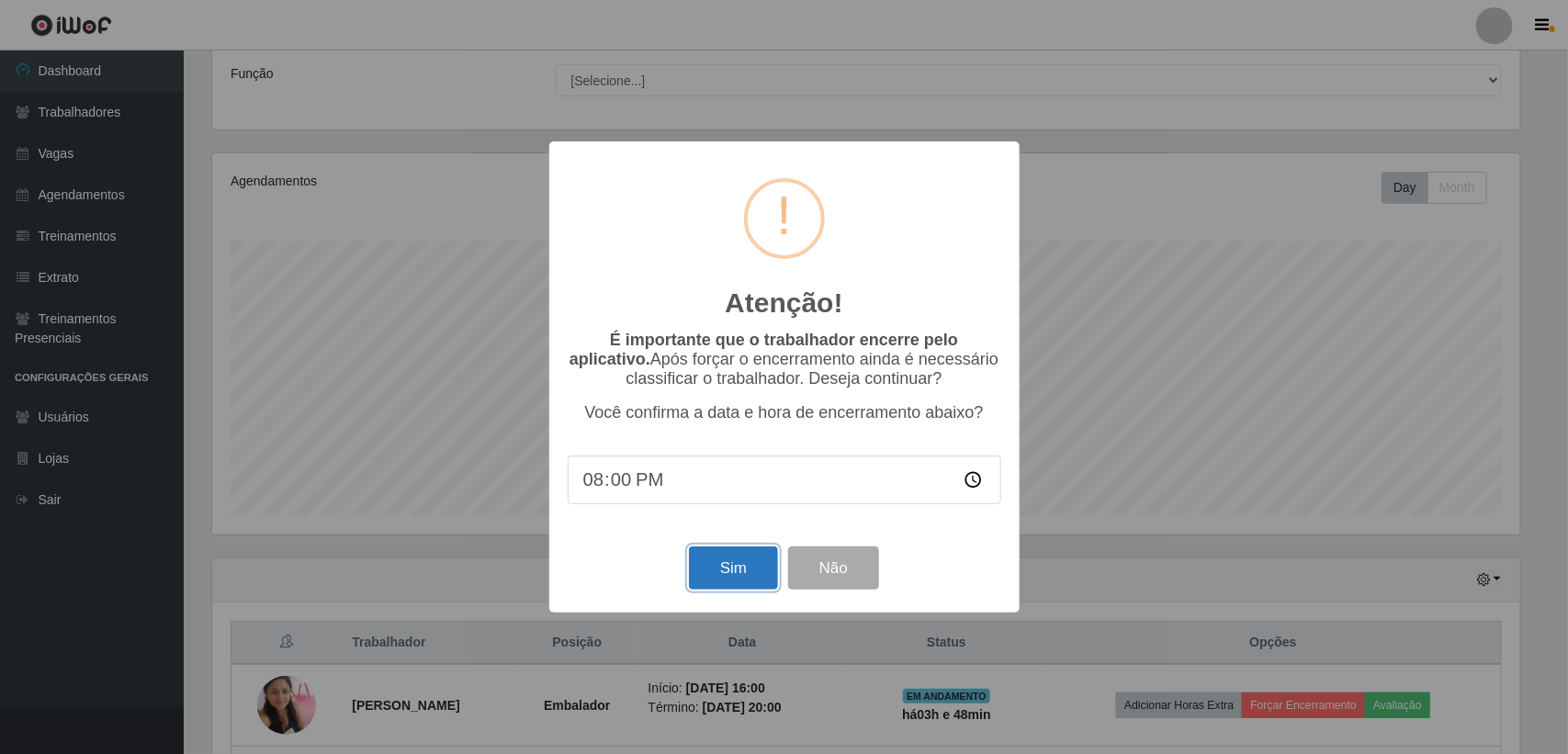
click at [759, 590] on button "Sim" at bounding box center [734, 568] width 89 height 43
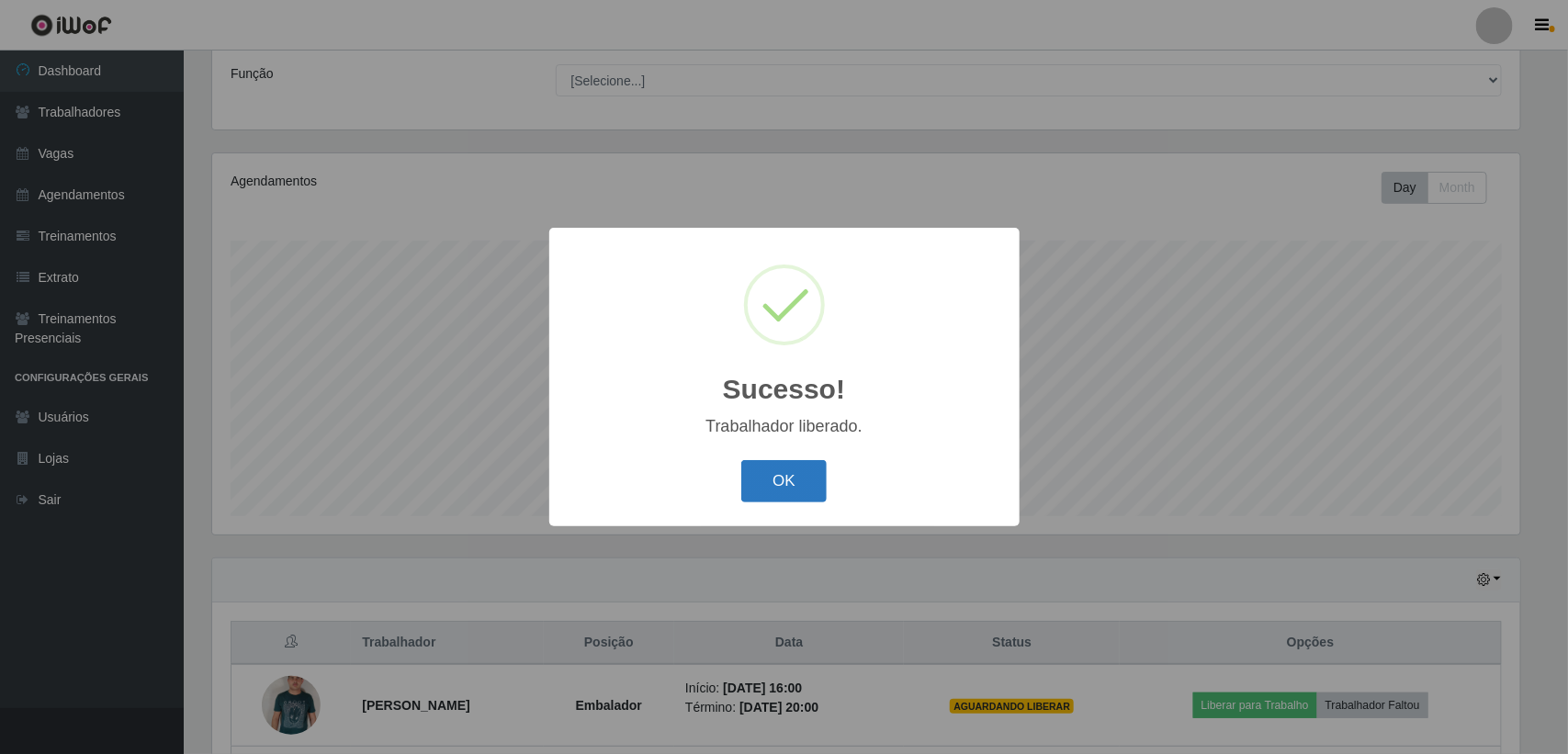
click at [818, 484] on button "OK" at bounding box center [784, 482] width 86 height 43
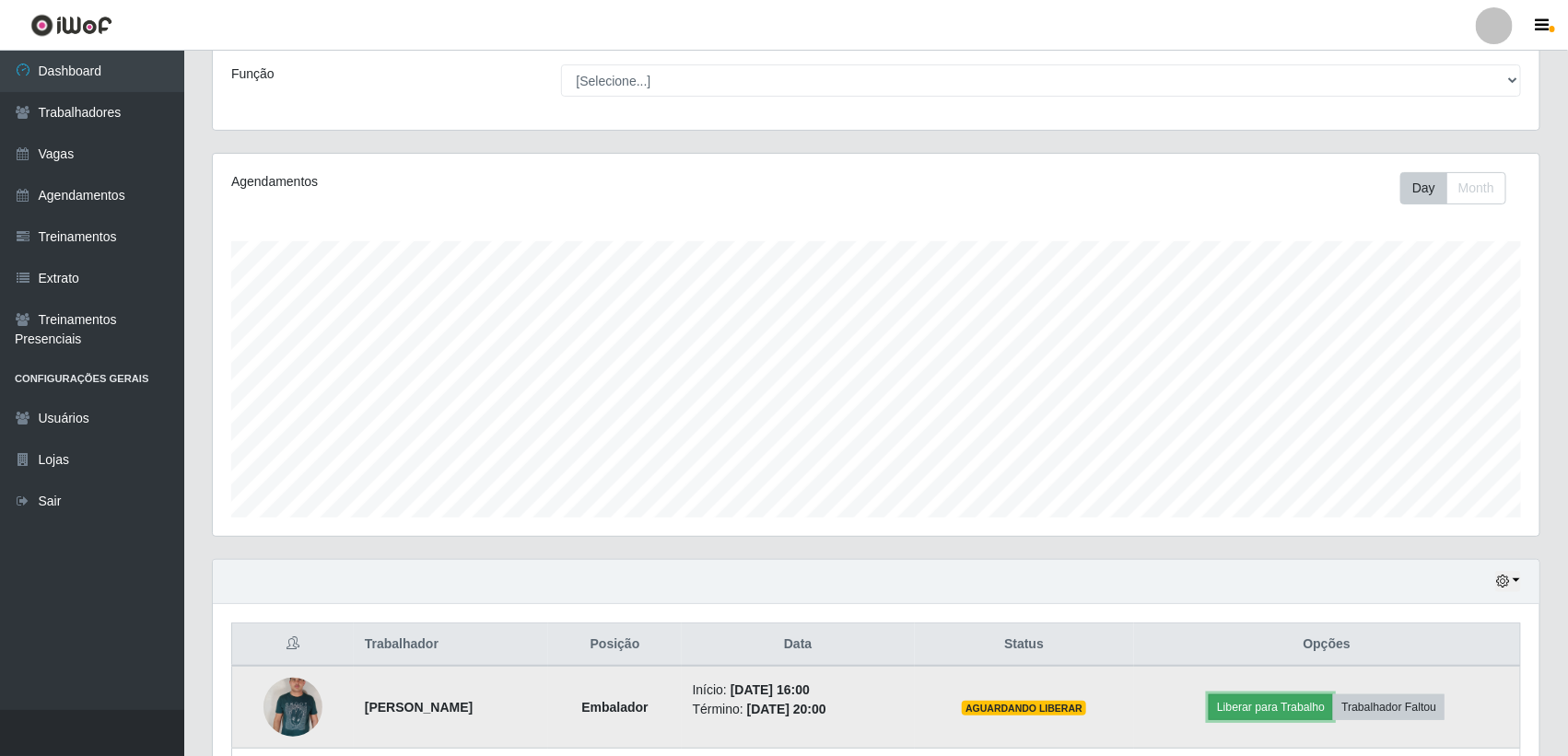
click at [1288, 706] on button "Liberar para Trabalho" at bounding box center [1271, 707] width 124 height 26
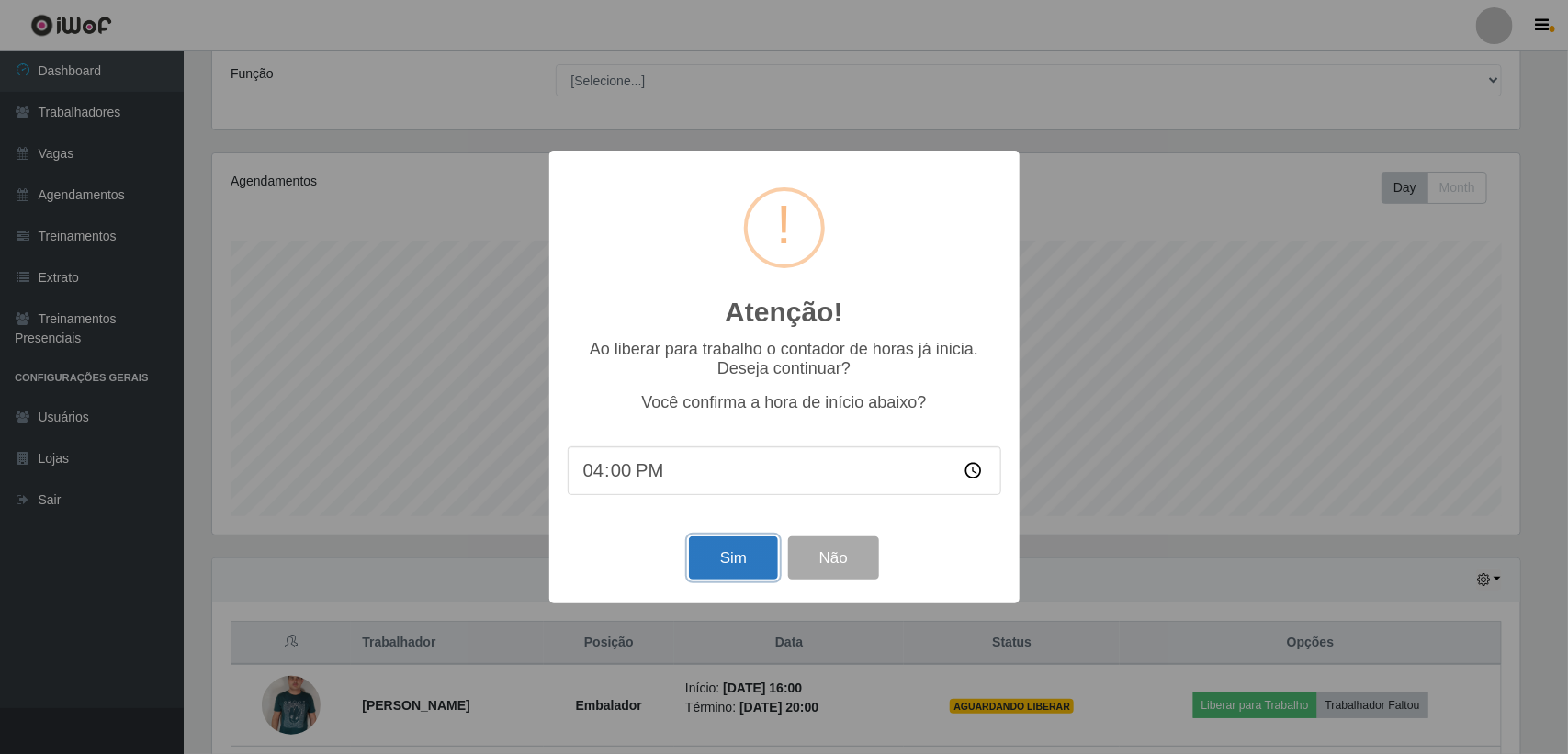
click at [727, 562] on button "Sim" at bounding box center [734, 557] width 89 height 43
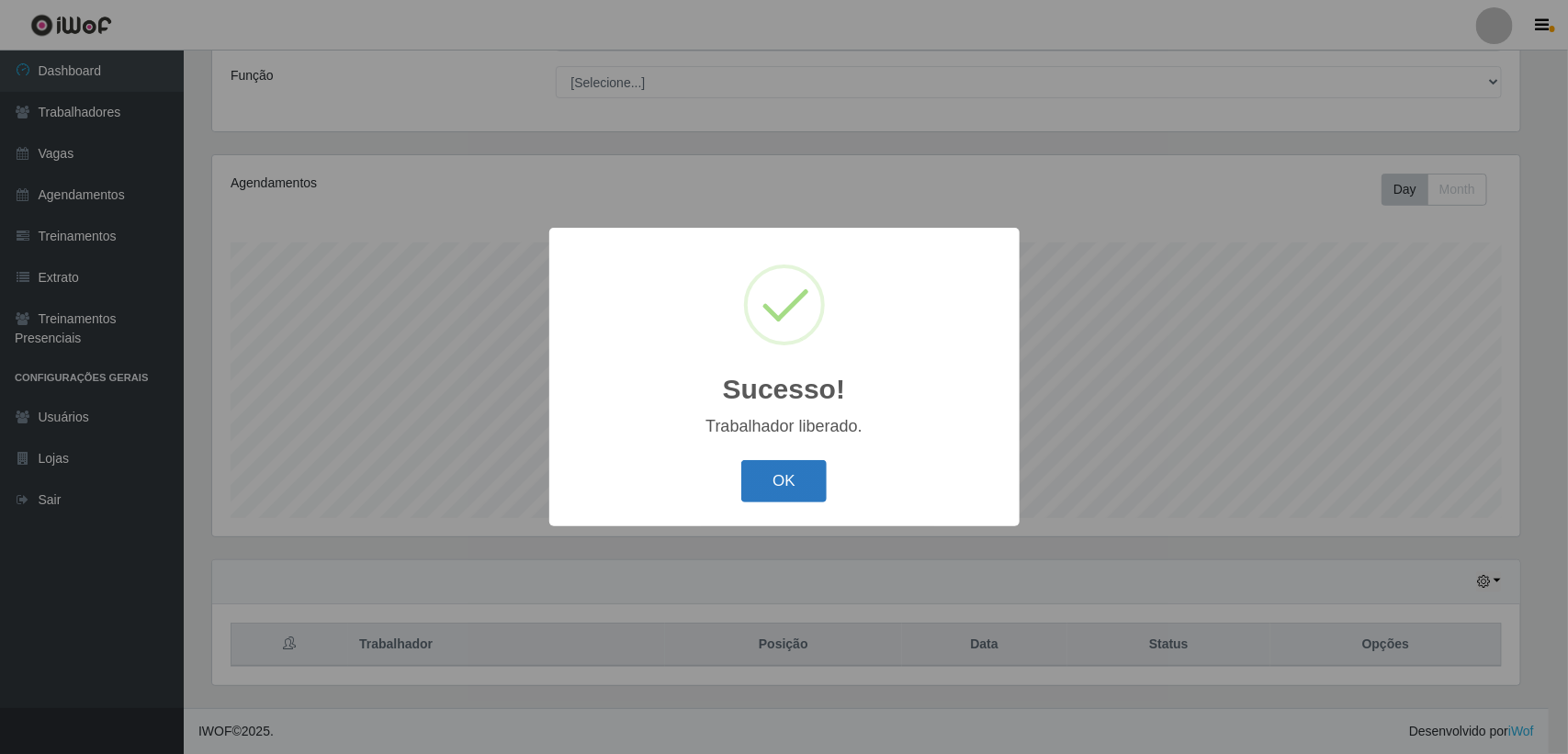
click at [802, 489] on button "OK" at bounding box center [784, 482] width 86 height 43
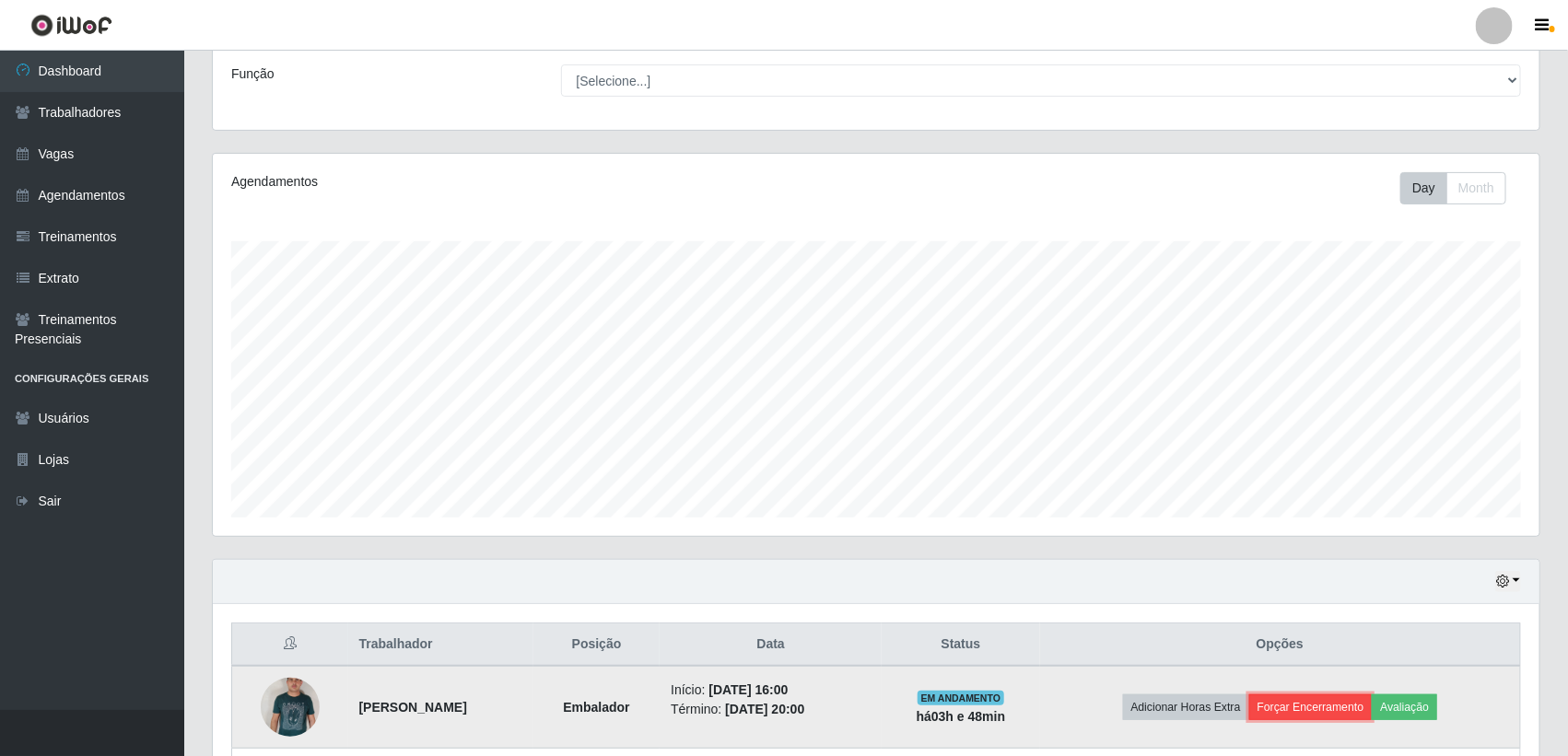
click at [1360, 707] on button "Forçar Encerramento" at bounding box center [1311, 707] width 123 height 26
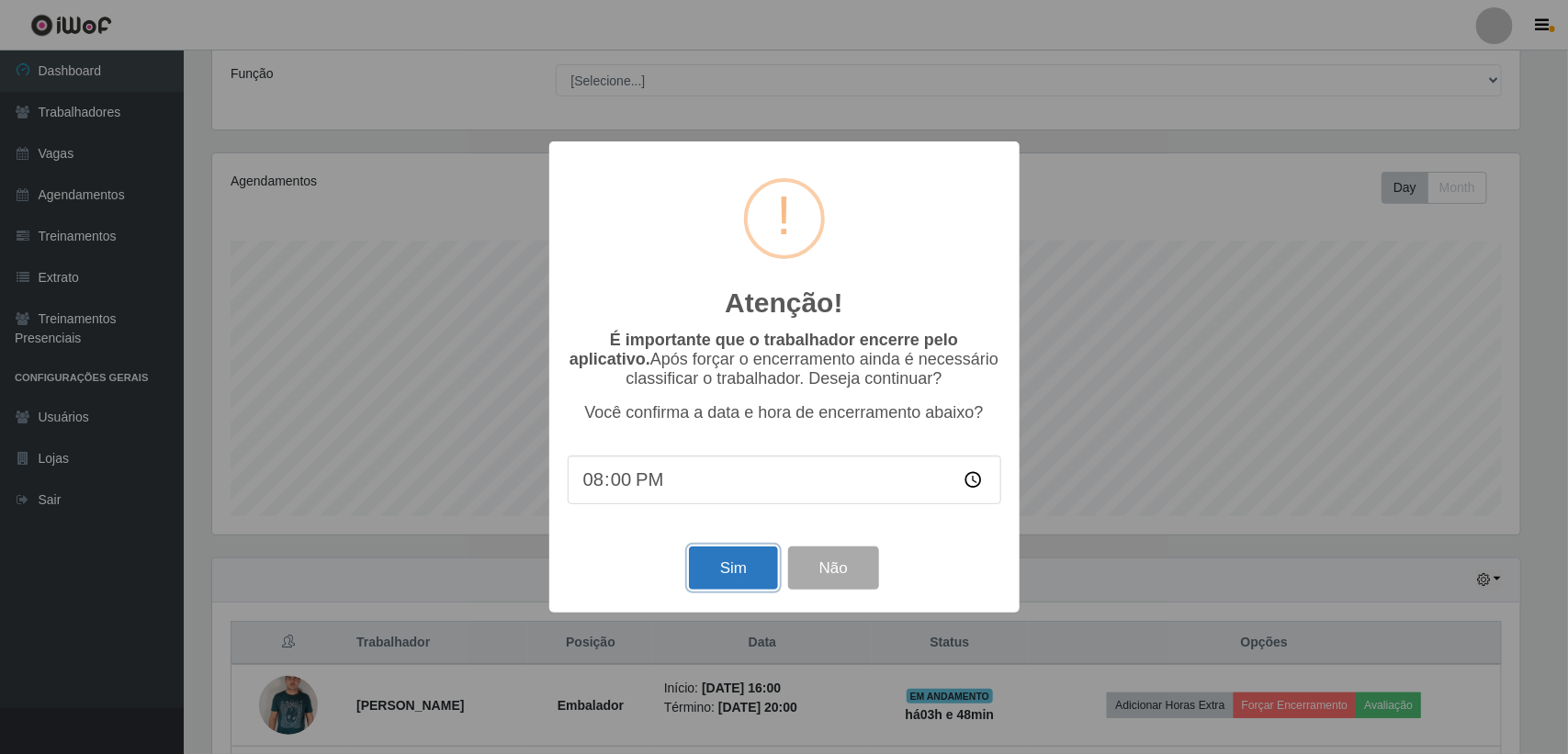
click at [756, 583] on button "Sim" at bounding box center [734, 568] width 89 height 43
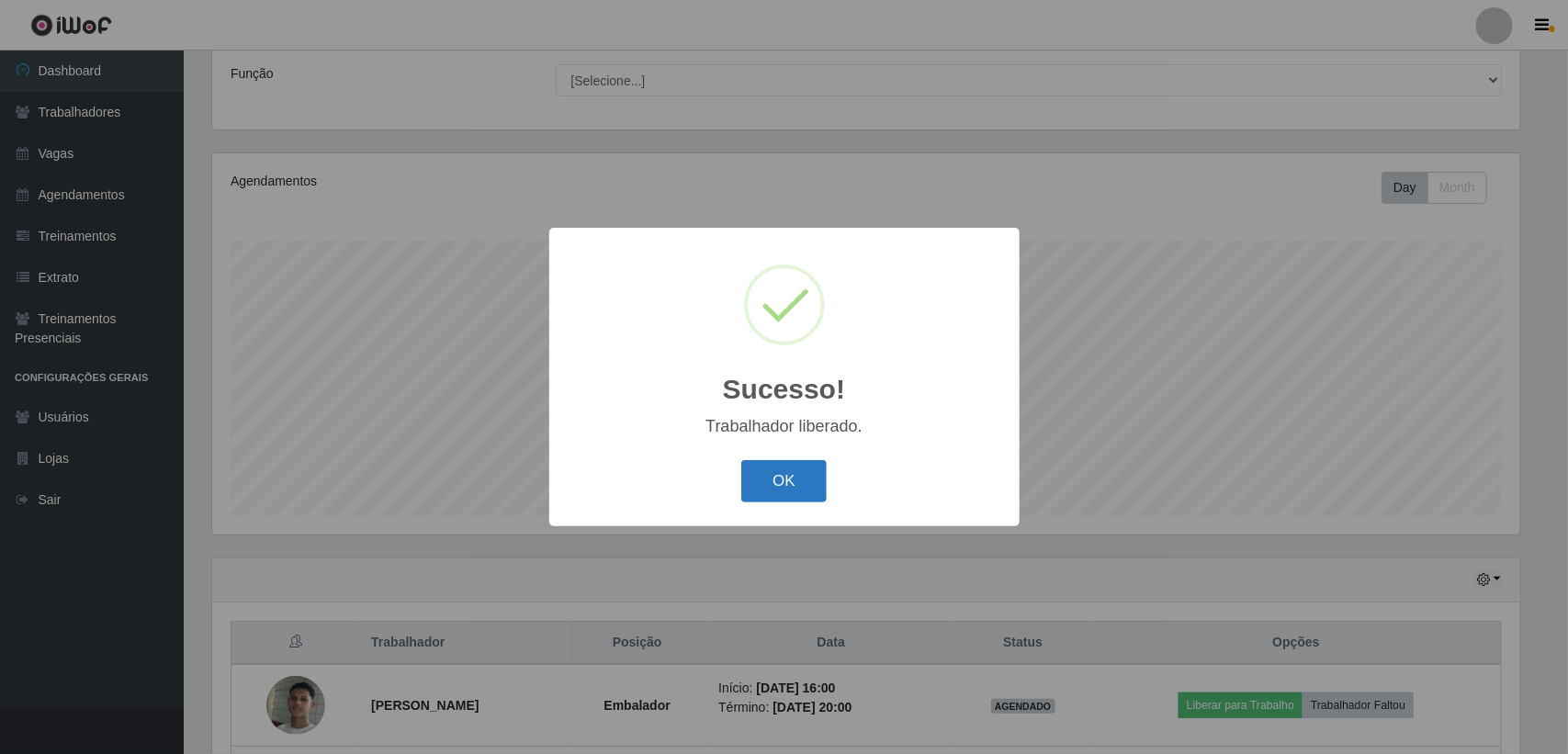
click at [795, 479] on button "OK" at bounding box center [784, 482] width 86 height 43
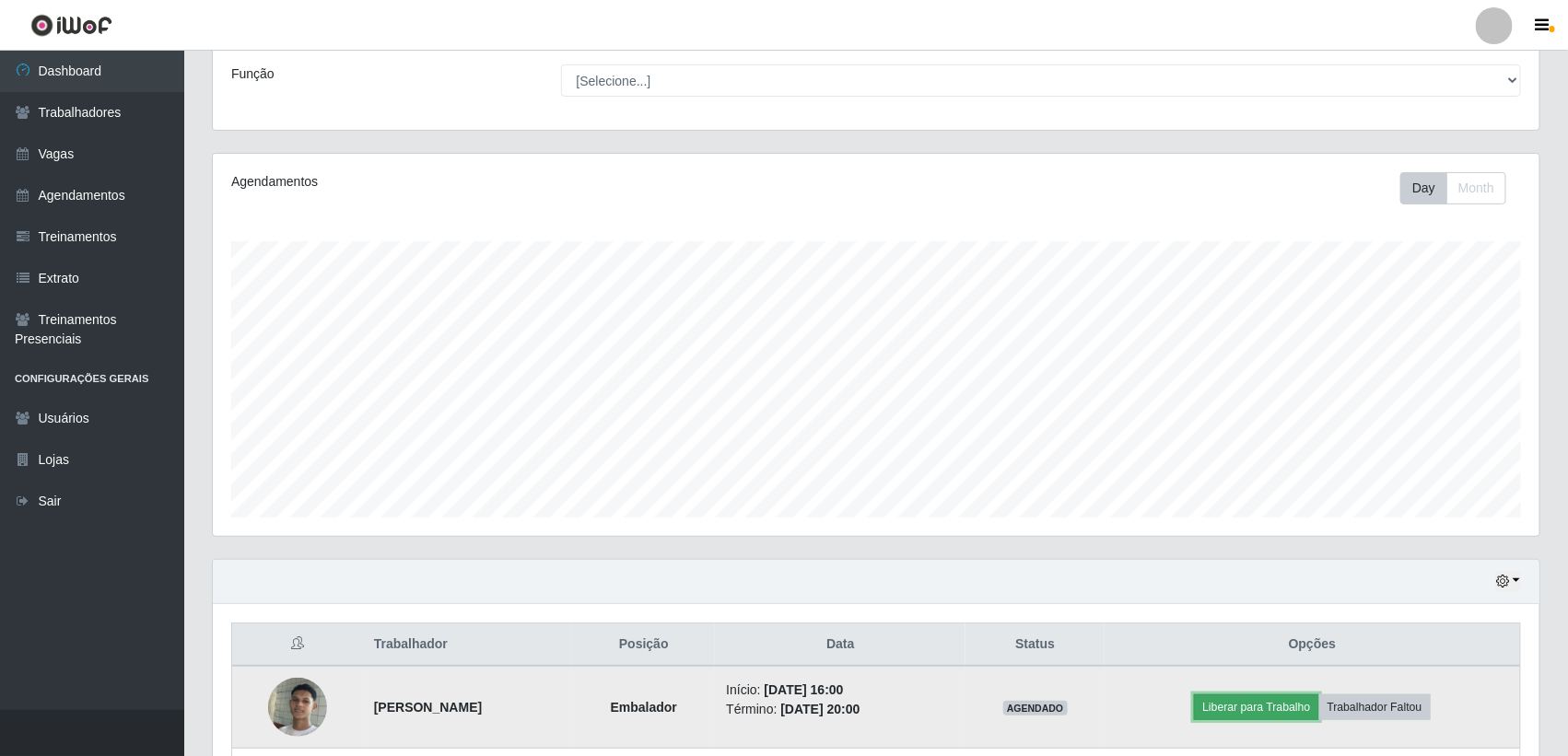
click at [1259, 705] on button "Liberar para Trabalho" at bounding box center [1256, 707] width 124 height 26
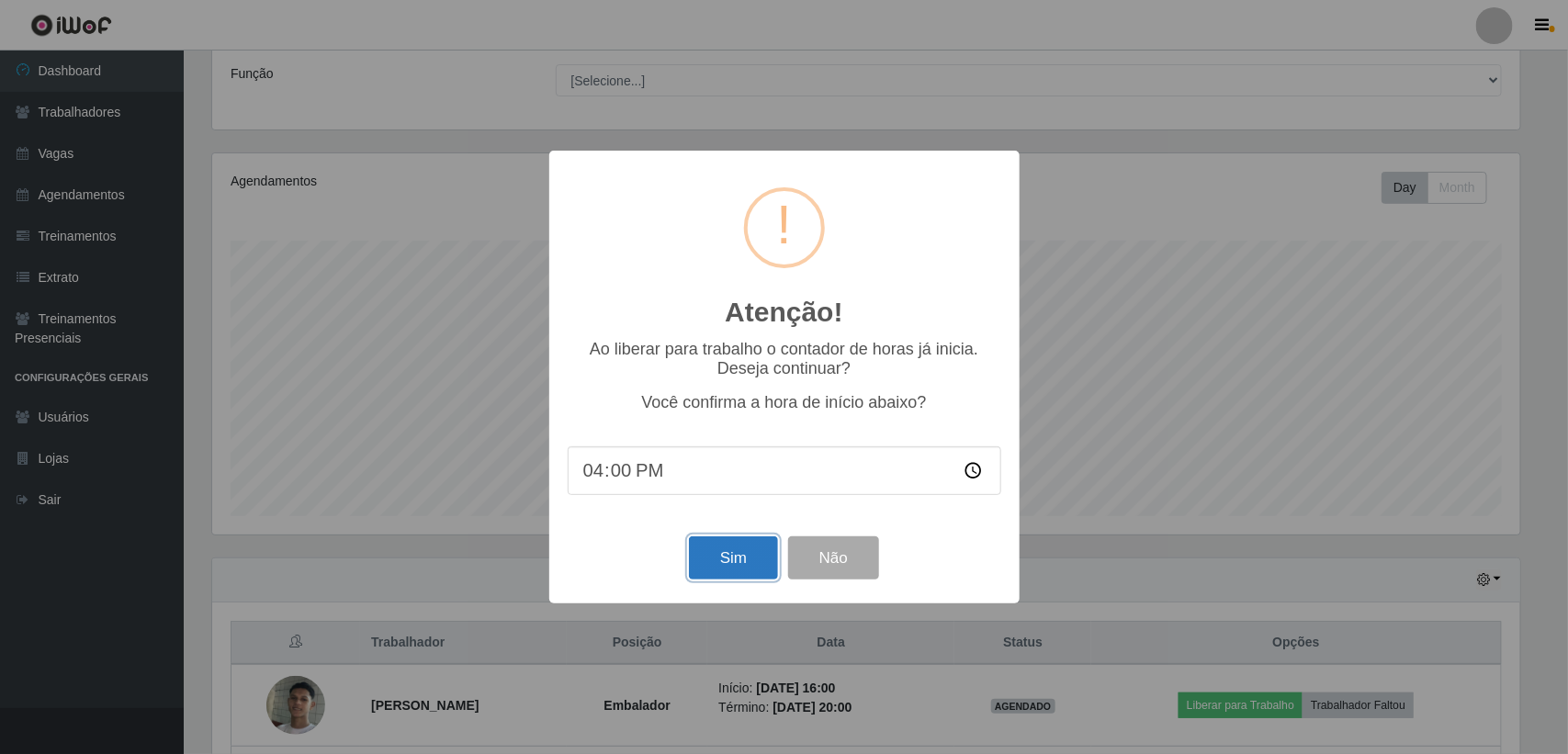
click at [763, 570] on button "Sim" at bounding box center [734, 557] width 89 height 43
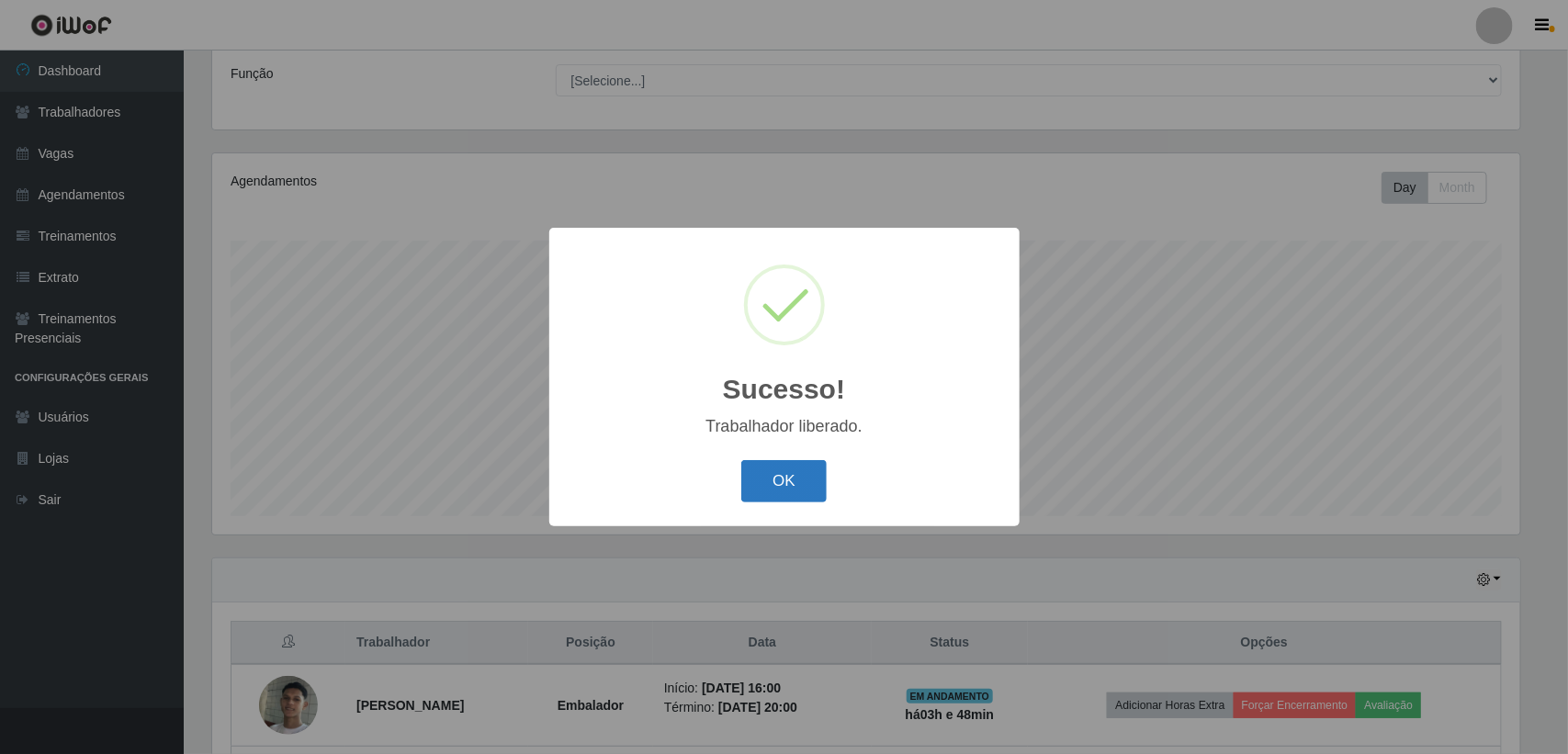
click at [753, 480] on button "OK" at bounding box center [784, 482] width 86 height 43
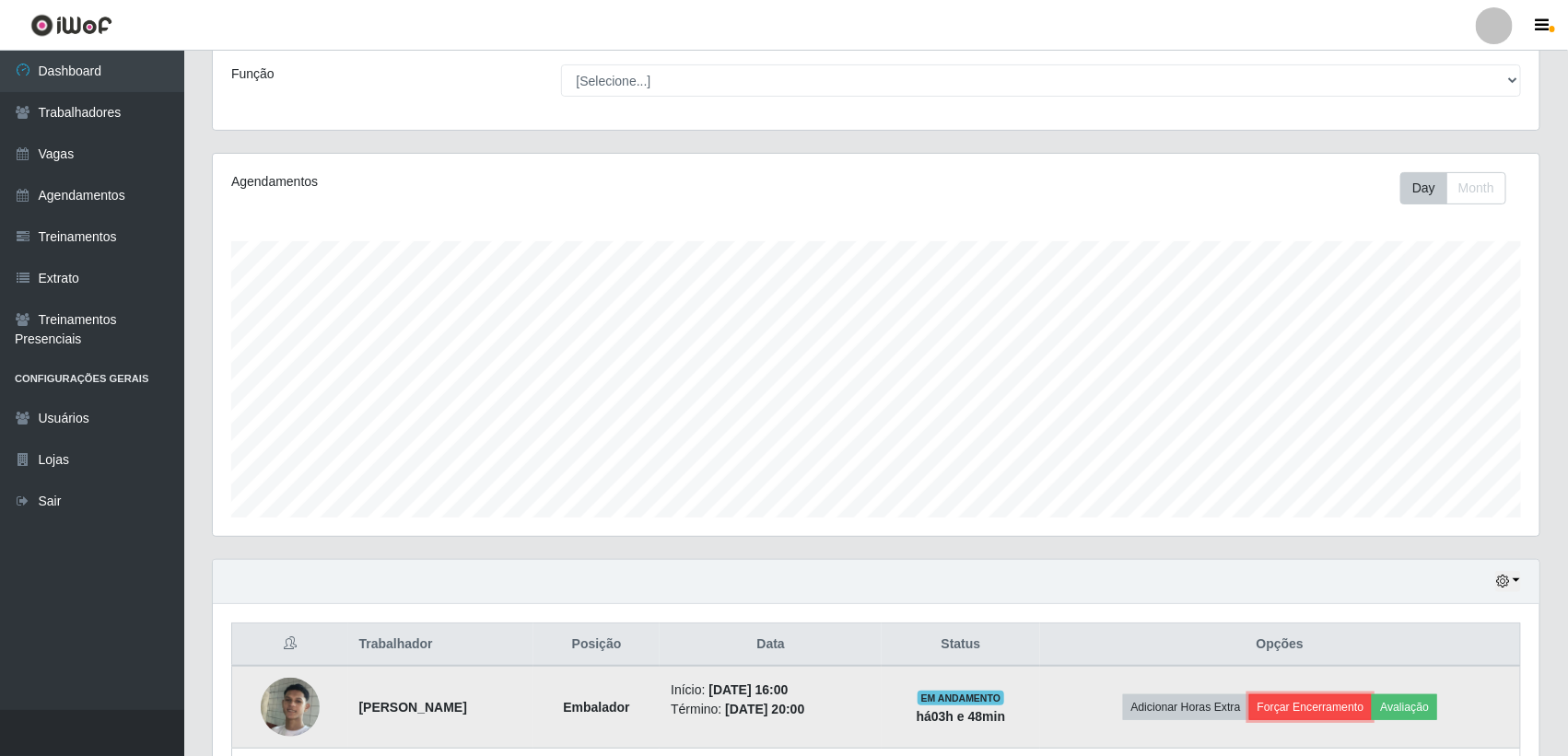
click at [1322, 707] on button "Forçar Encerramento" at bounding box center [1311, 707] width 123 height 26
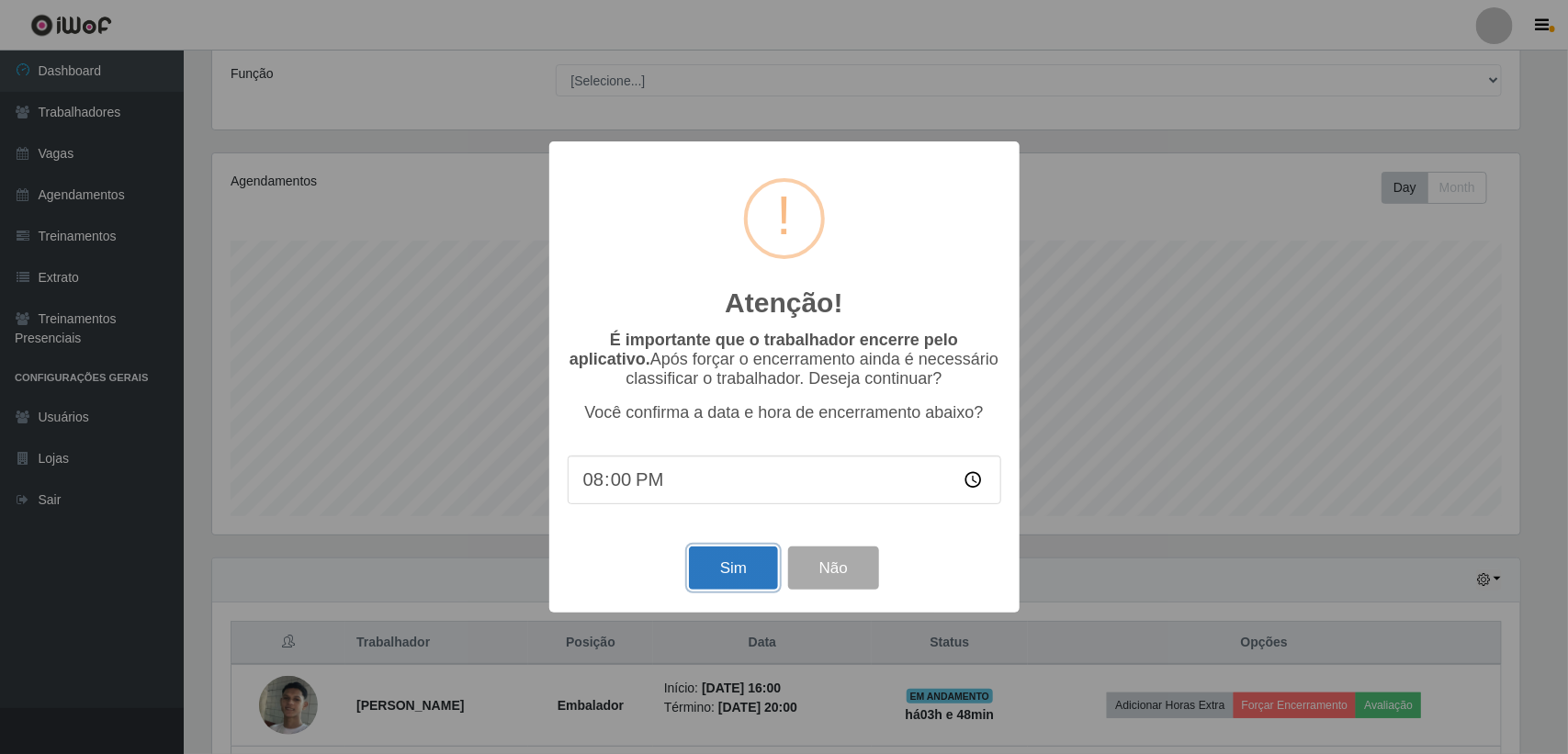
click at [722, 574] on button "Sim" at bounding box center [734, 568] width 89 height 43
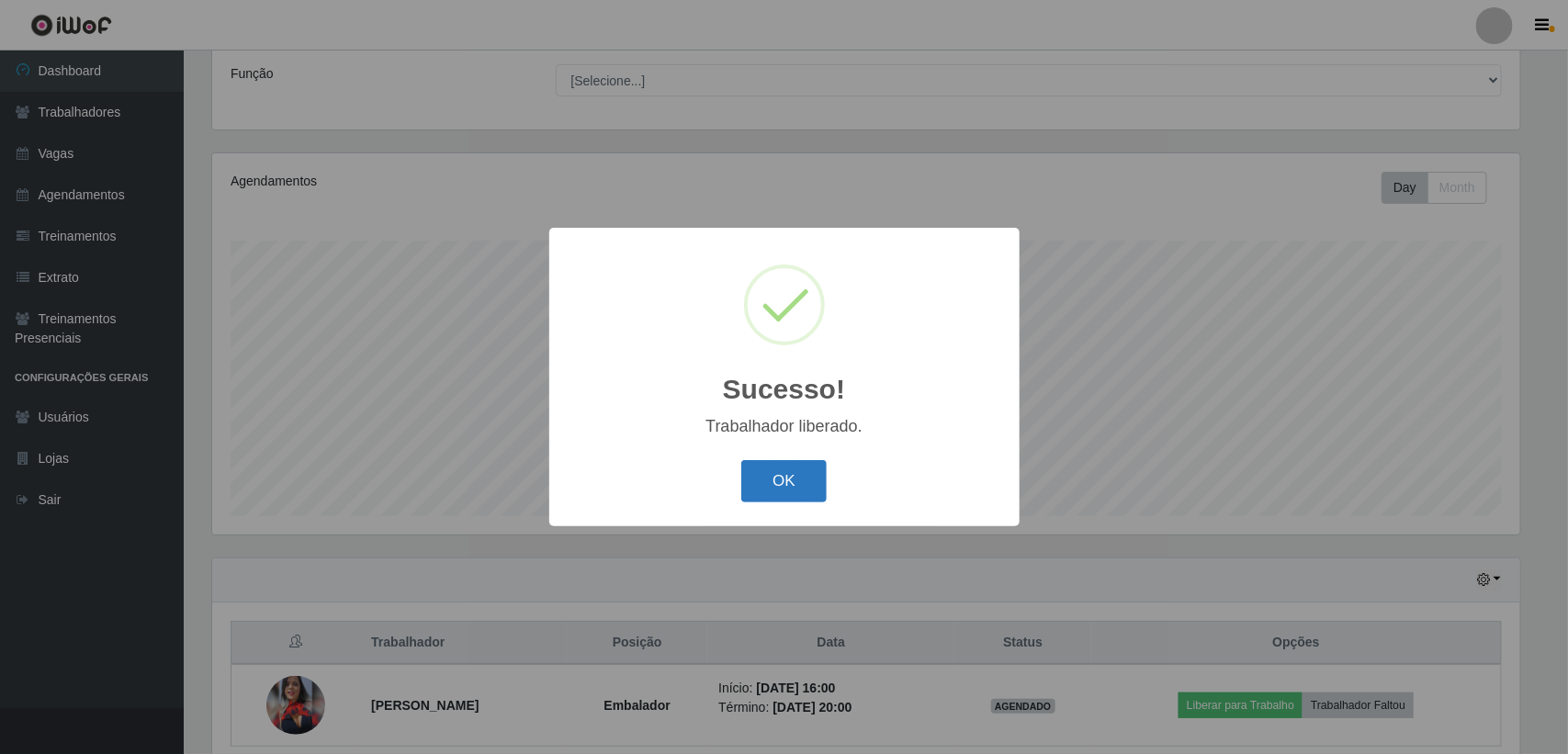
click at [805, 473] on button "OK" at bounding box center [784, 482] width 86 height 43
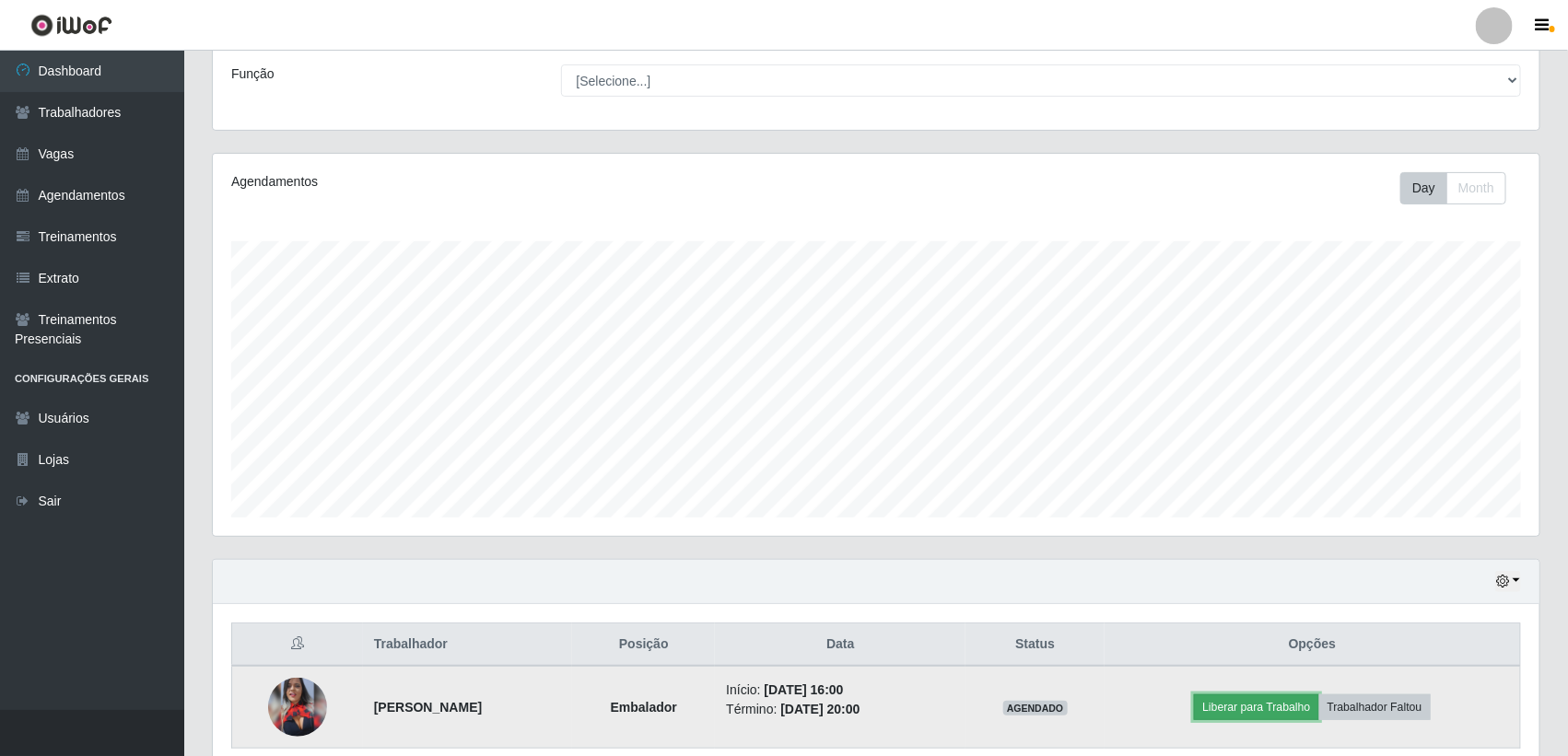
click at [1237, 706] on button "Liberar para Trabalho" at bounding box center [1256, 707] width 124 height 26
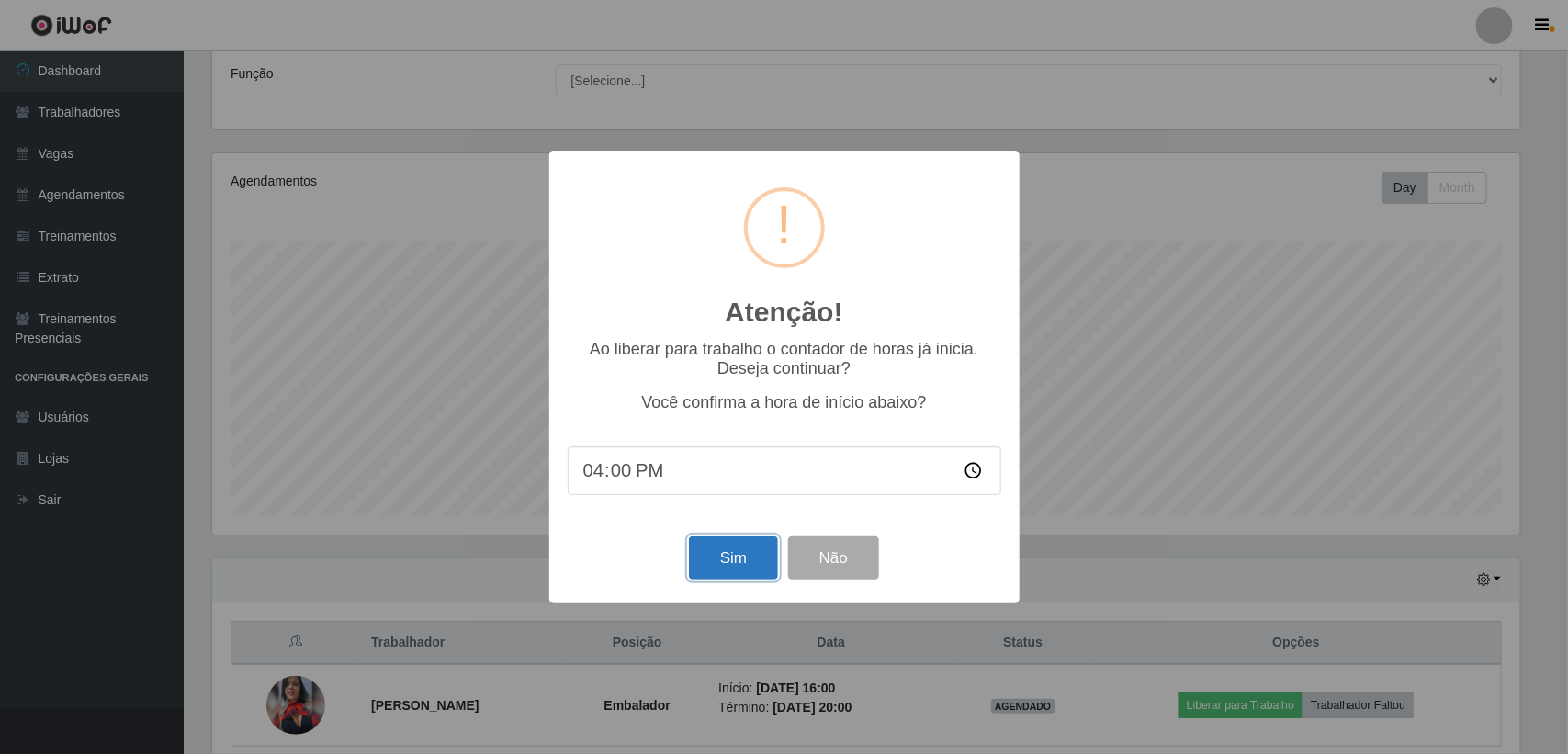
click at [756, 572] on button "Sim" at bounding box center [734, 557] width 89 height 43
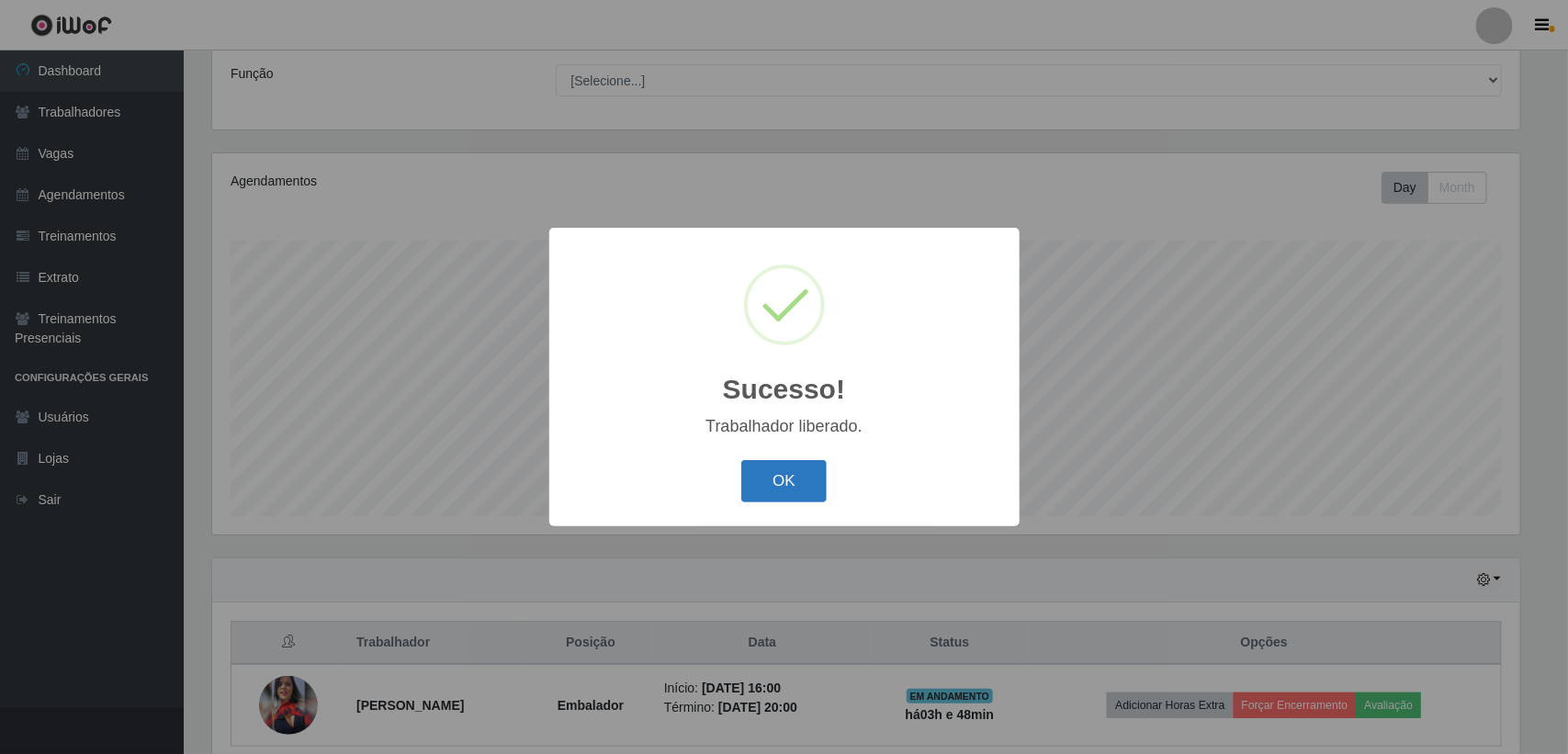
click at [822, 482] on button "OK" at bounding box center [784, 482] width 86 height 43
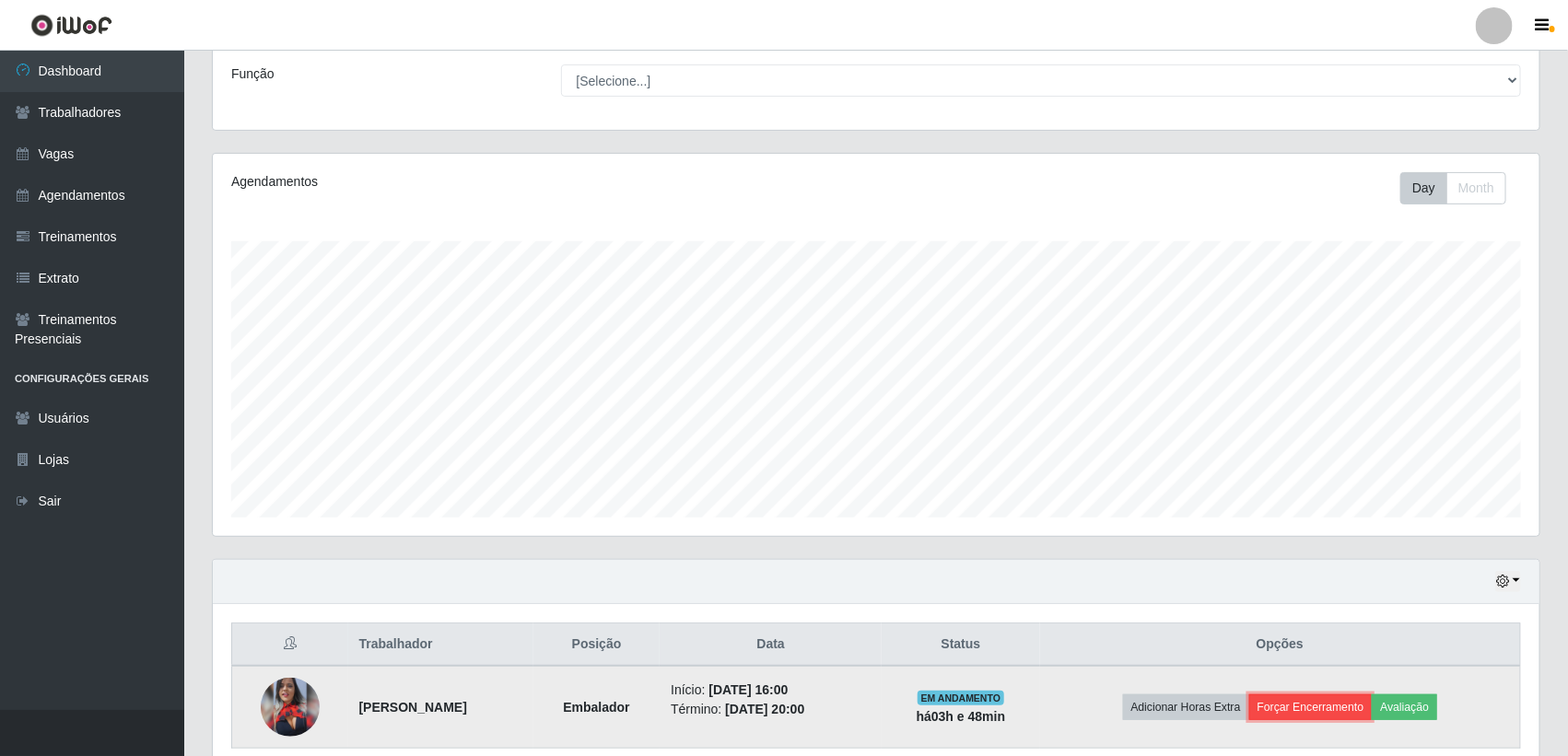
click at [1318, 720] on button "Forçar Encerramento" at bounding box center [1311, 707] width 123 height 26
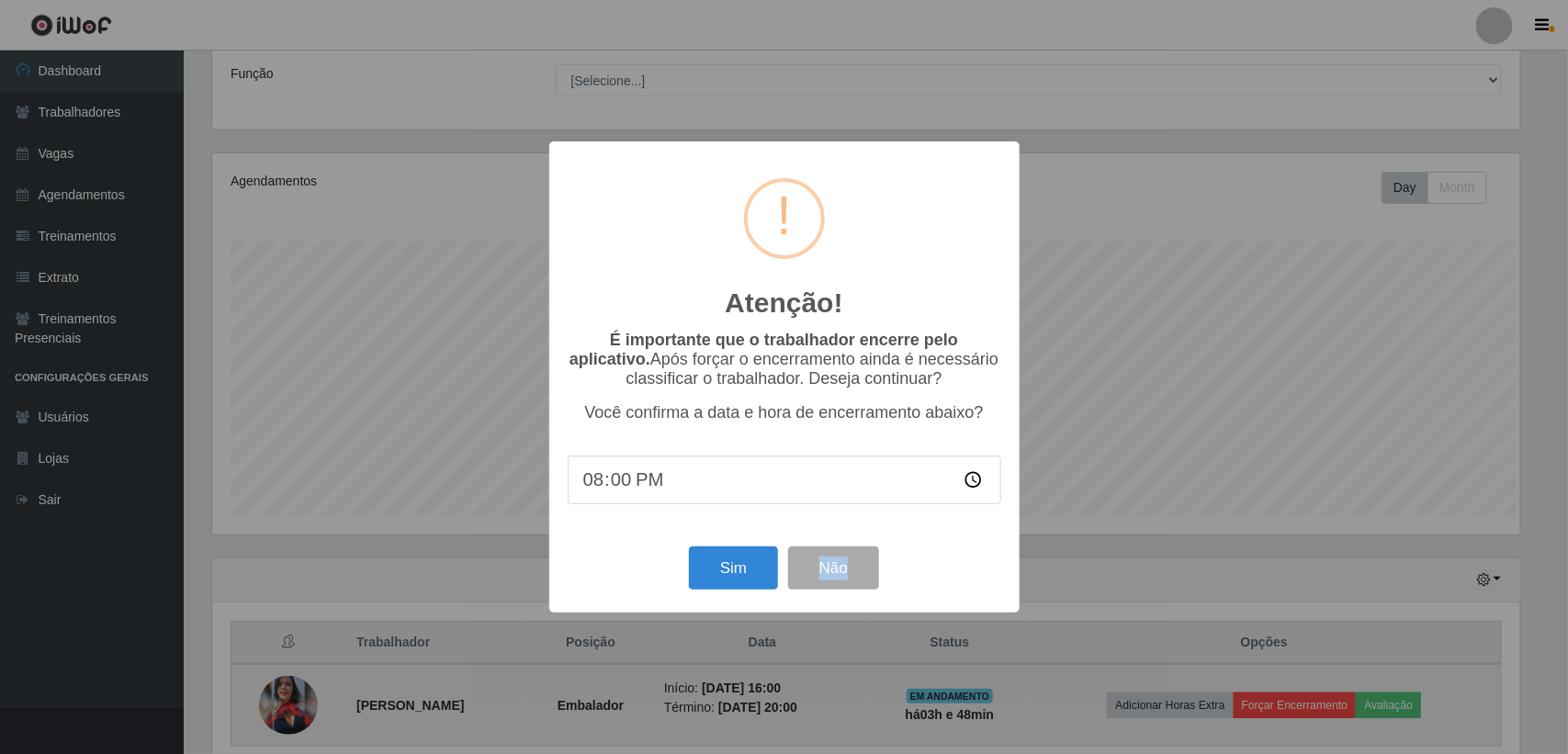
click at [1314, 718] on div "Atenção! × É importante que o trabalhador encerre pelo aplicativo. Após forçar …" at bounding box center [784, 377] width 1568 height 754
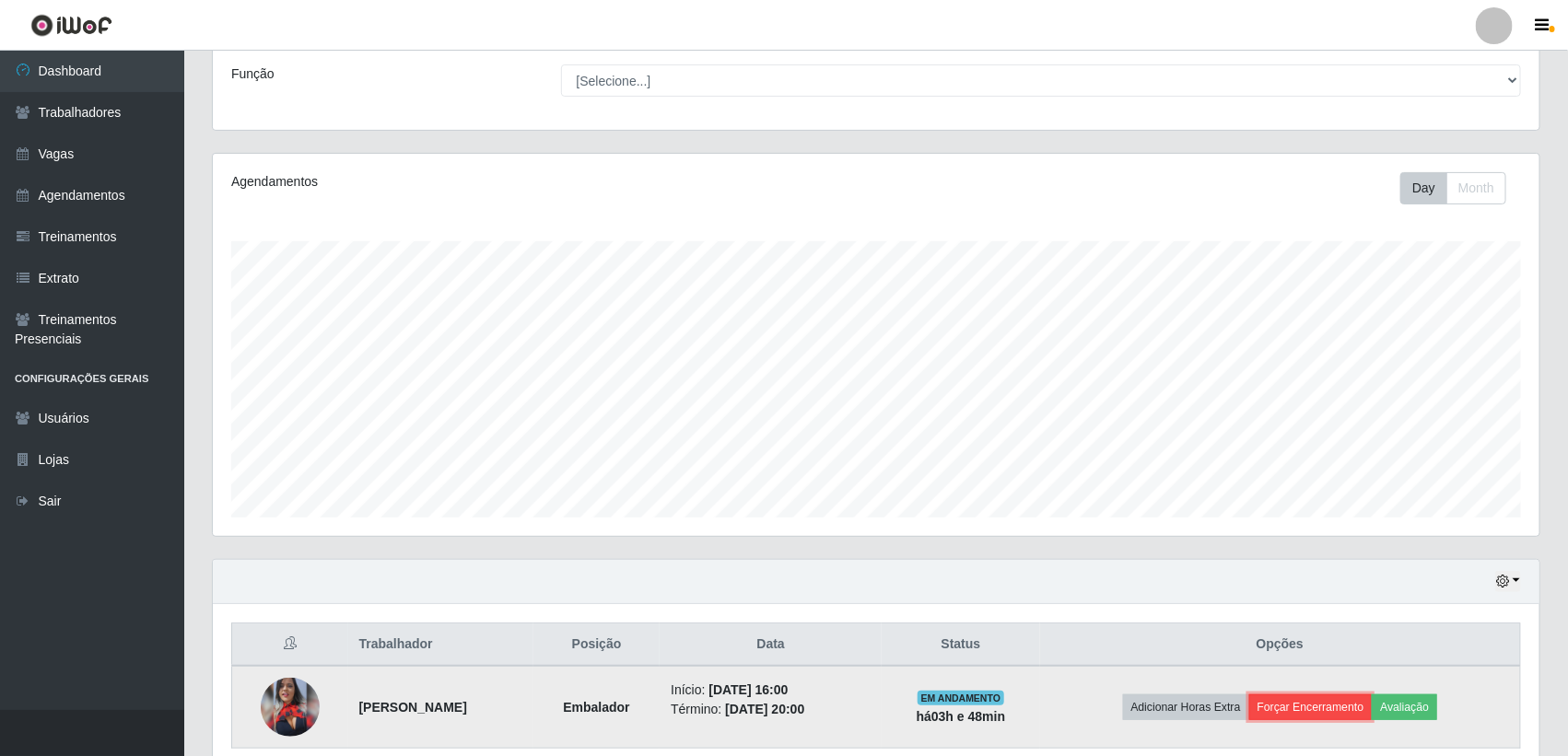
drag, startPoint x: 1300, startPoint y: 711, endPoint x: 1283, endPoint y: 711, distance: 17.0
click at [1283, 711] on button "Forçar Encerramento" at bounding box center [1311, 707] width 123 height 26
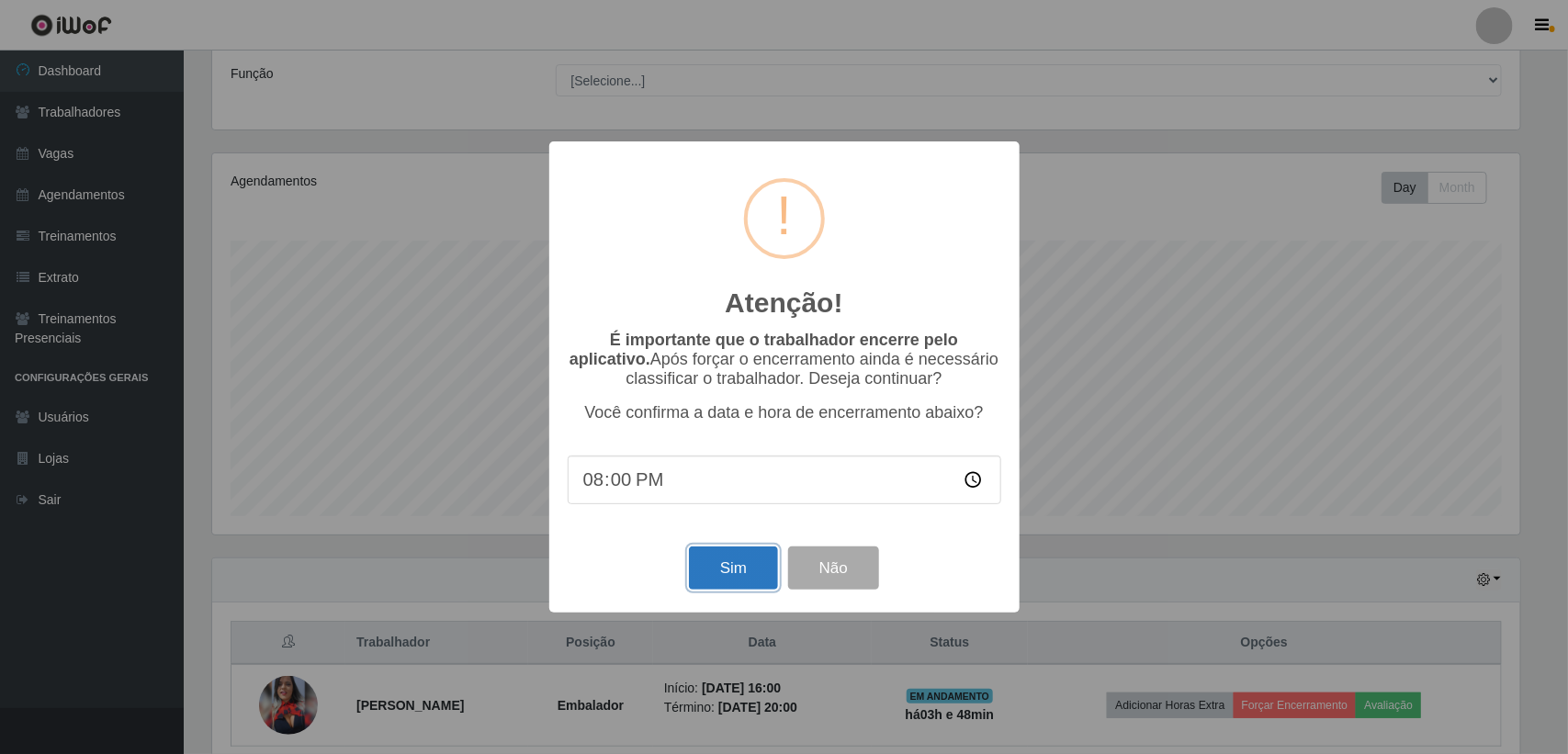
click at [710, 590] on button "Sim" at bounding box center [734, 568] width 89 height 43
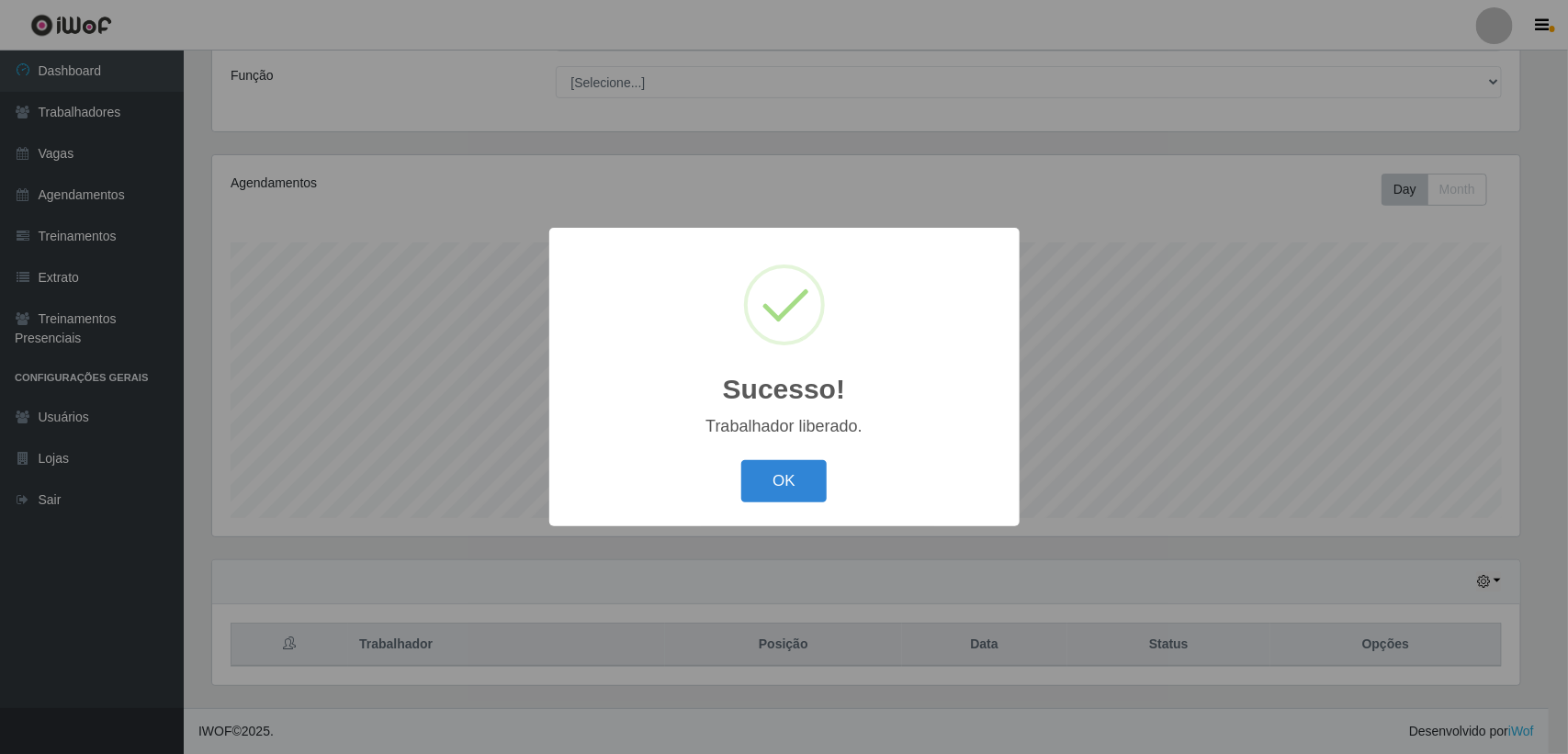
click at [791, 451] on div "Sucesso! × Trabalhador liberado. OK Cancel" at bounding box center [784, 376] width 471 height 297
click at [783, 470] on button "OK" at bounding box center [784, 482] width 86 height 43
